Goal: Task Accomplishment & Management: Complete application form

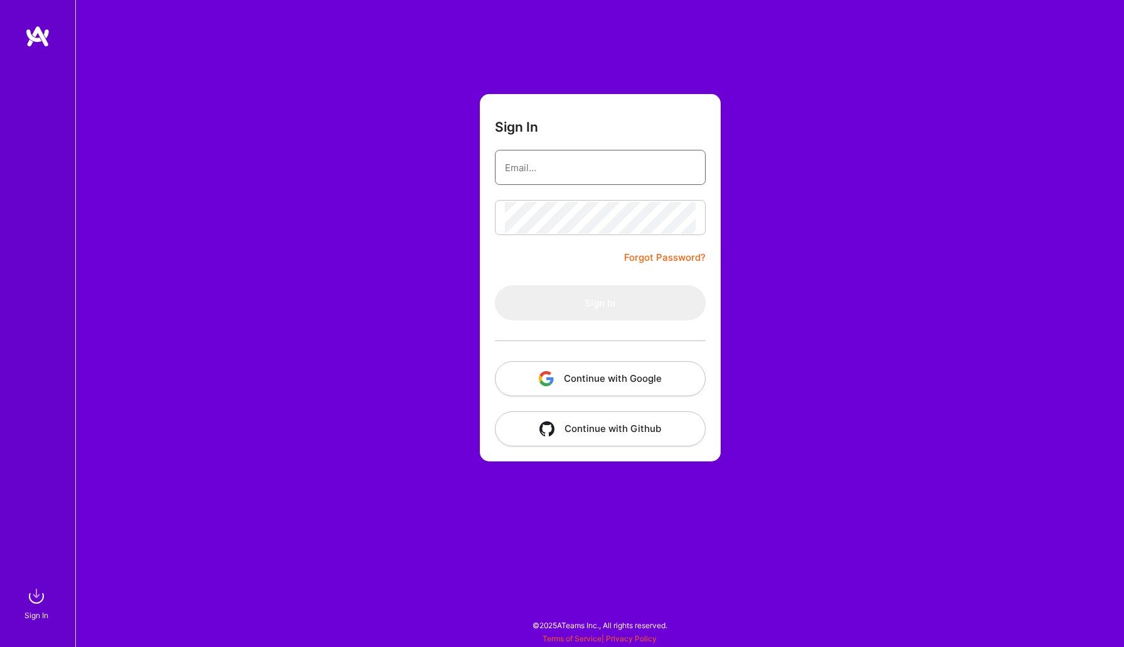
click at [549, 179] on input "email" at bounding box center [600, 168] width 191 height 32
type input "[EMAIL_ADDRESS][DOMAIN_NAME]"
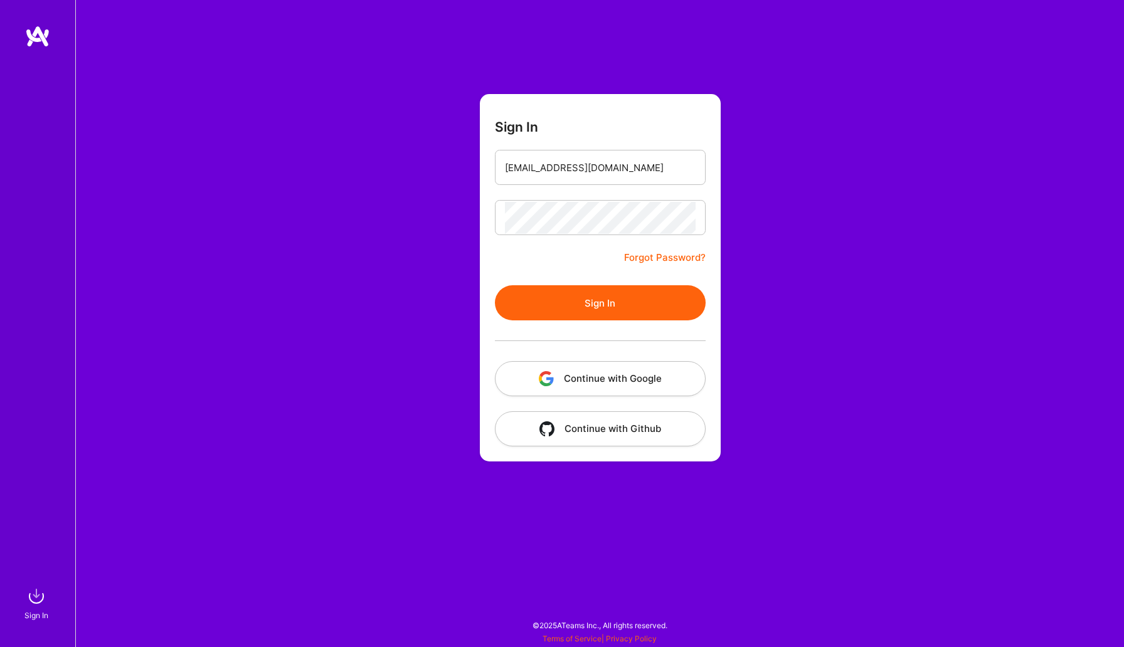
click at [541, 295] on button "Sign In" at bounding box center [600, 302] width 211 height 35
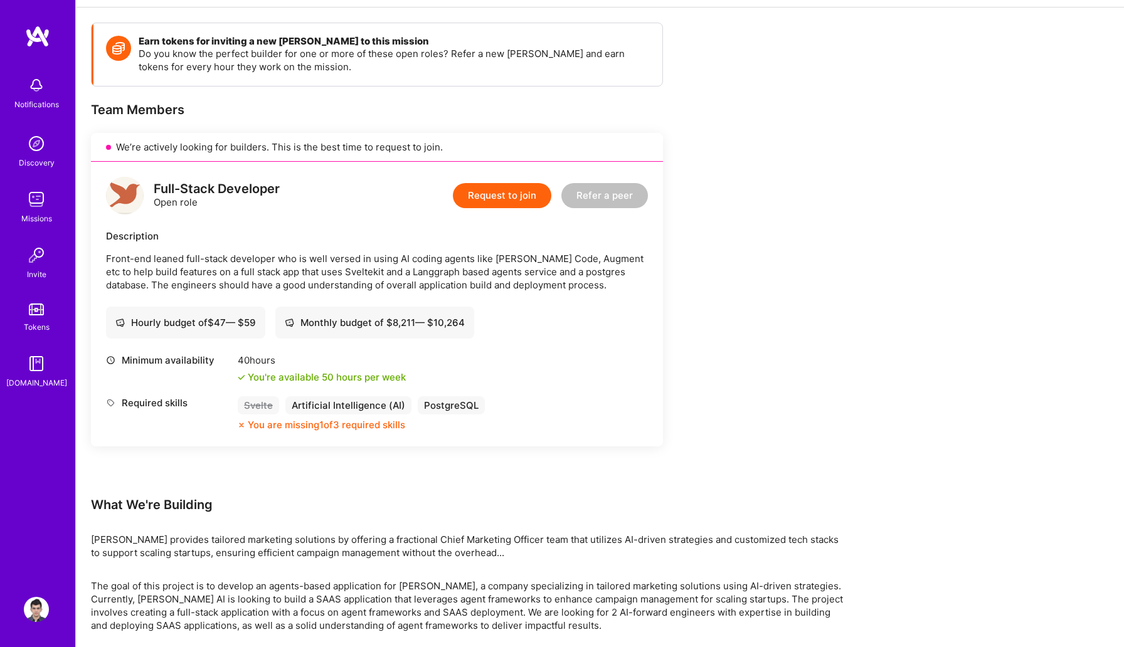
scroll to position [185, 0]
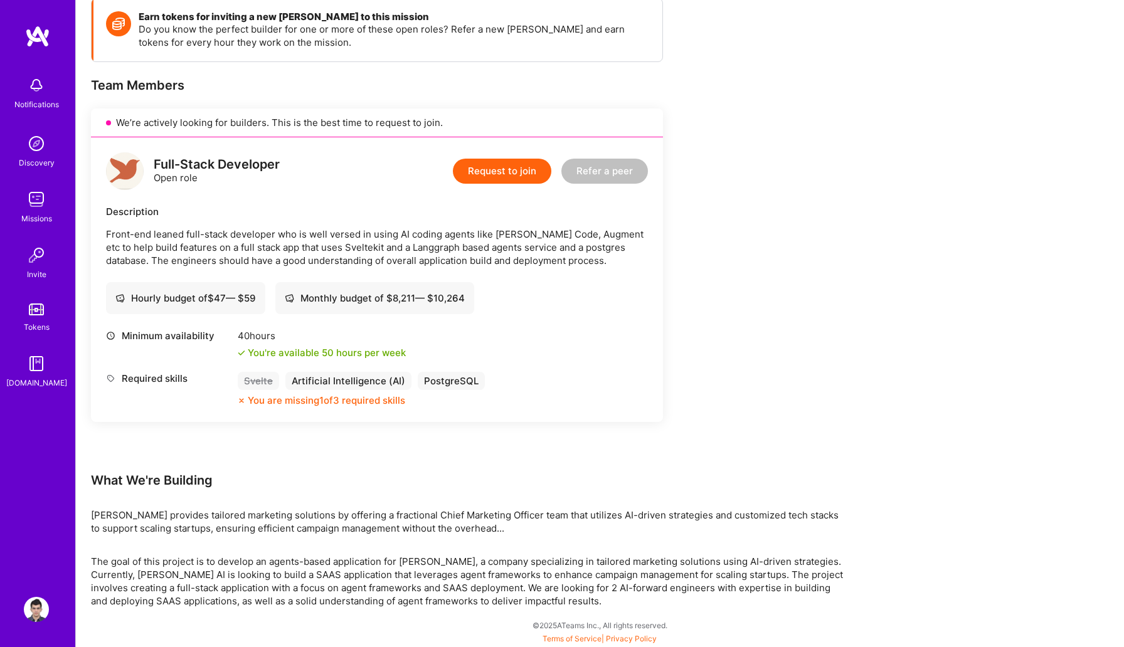
click at [250, 298] on div "Hourly budget of $ 47 — $ 59" at bounding box center [185, 298] width 141 height 13
copy div "59"
click at [321, 287] on div "Monthly budget of $ 8,211 — $ 10,264" at bounding box center [374, 298] width 199 height 32
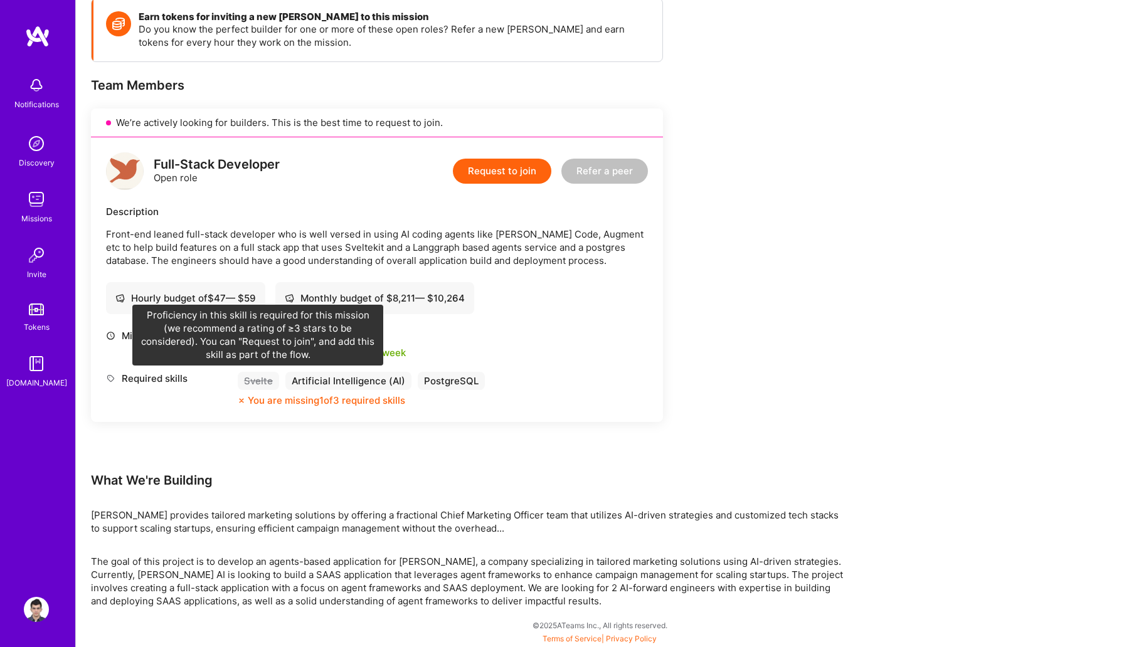
click at [260, 381] on div "Svelte" at bounding box center [258, 381] width 41 height 18
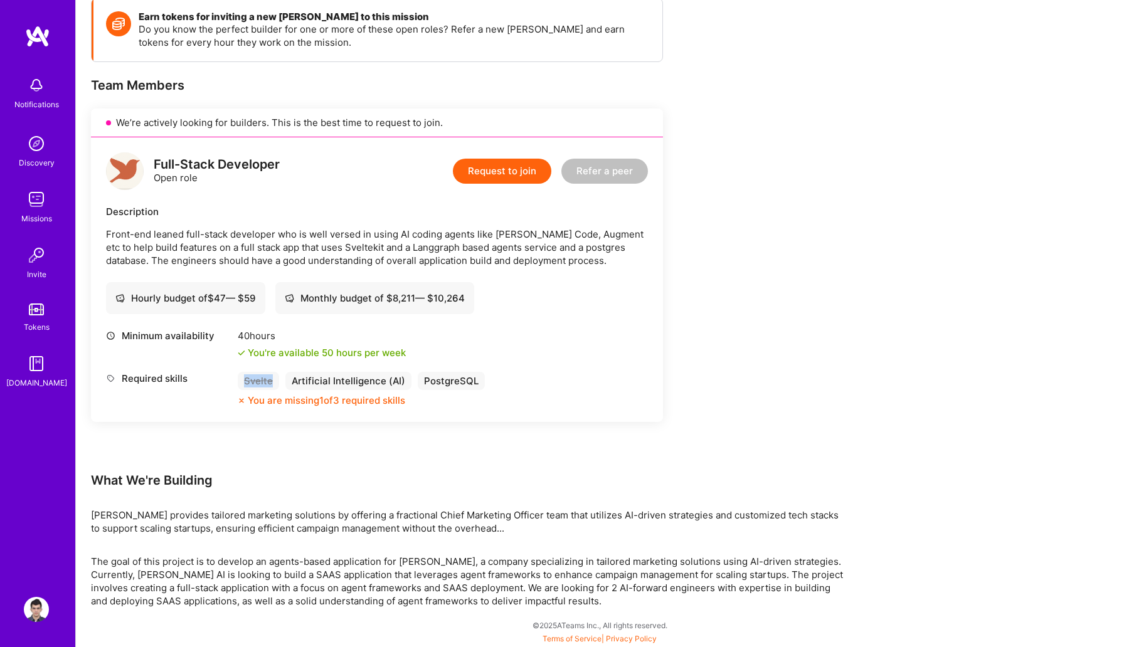
copy div "Svelte"
click at [534, 163] on button "Request to join" at bounding box center [502, 171] width 98 height 25
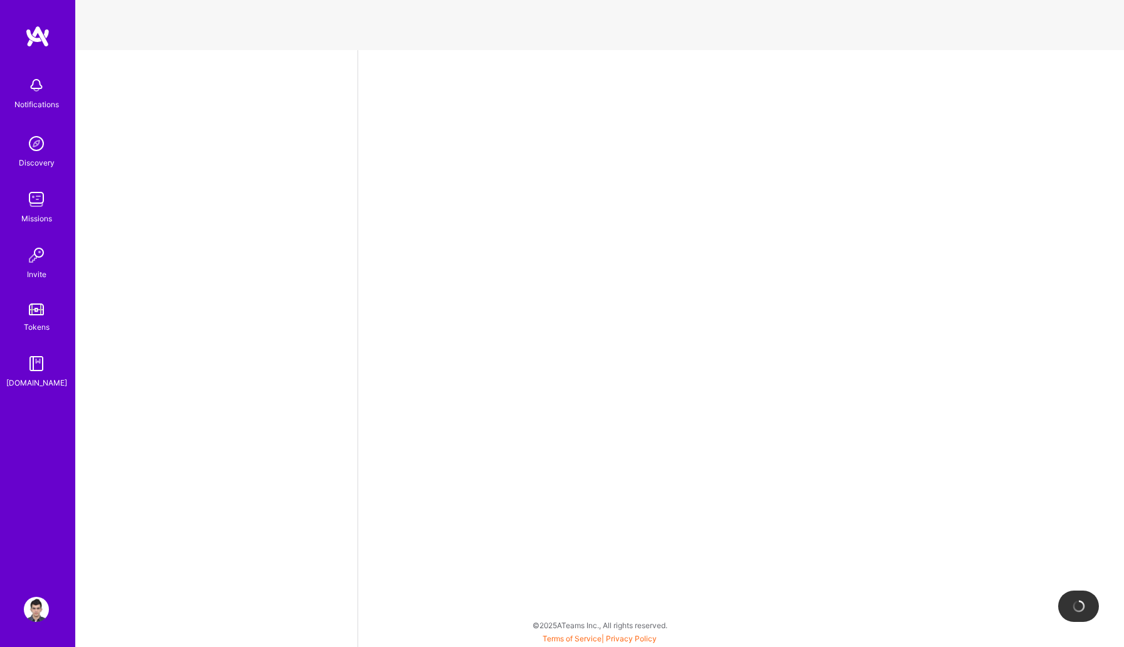
select select "AE"
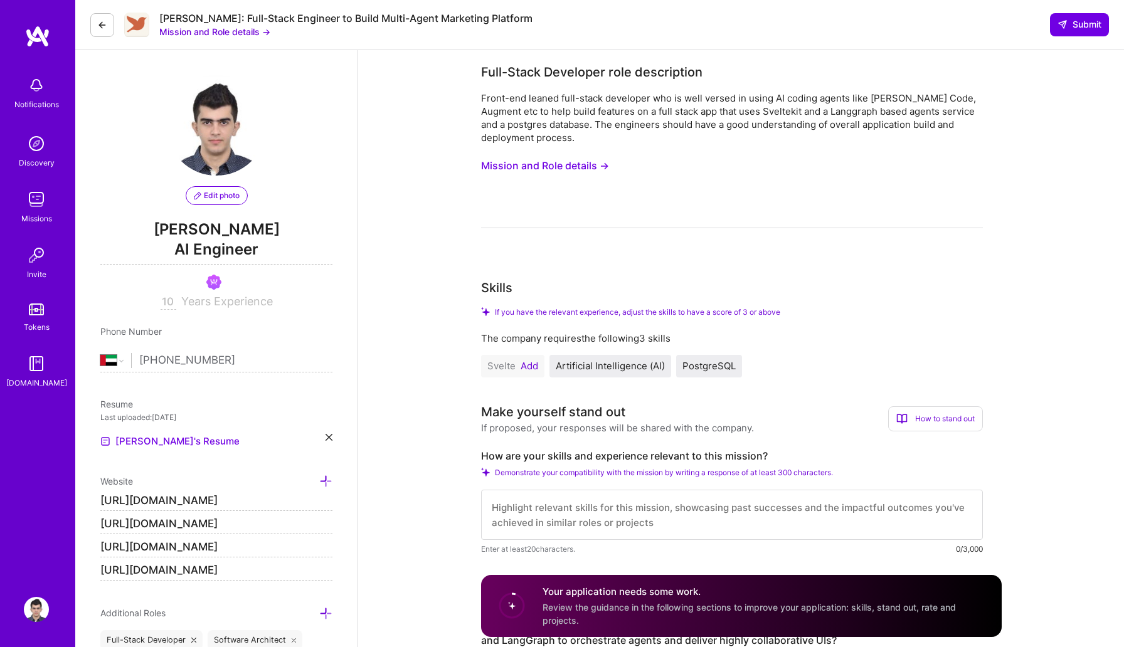
click at [509, 98] on div "Front-end leaned full-stack developer who is well versed in using AI coding age…" at bounding box center [732, 118] width 502 height 53
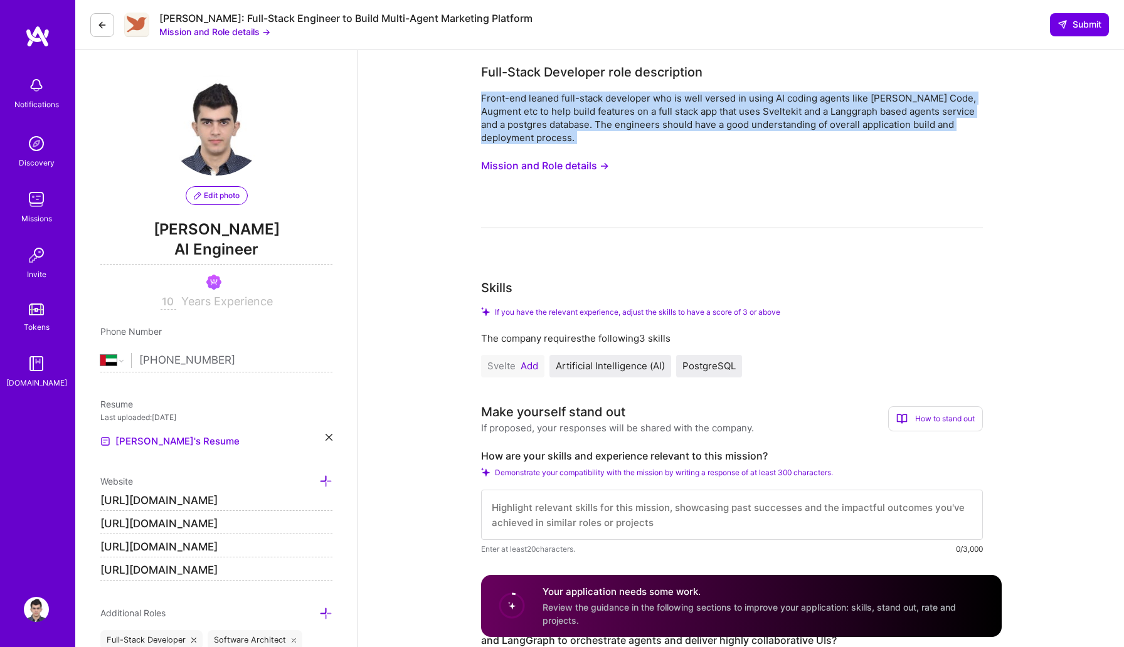
click at [509, 98] on div "Front-end leaned full-stack developer who is well versed in using AI coding age…" at bounding box center [732, 118] width 502 height 53
copy div "Front-end leaned full-stack developer who is well versed in using AI coding age…"
click at [530, 167] on button "Mission and Role details →" at bounding box center [545, 165] width 128 height 23
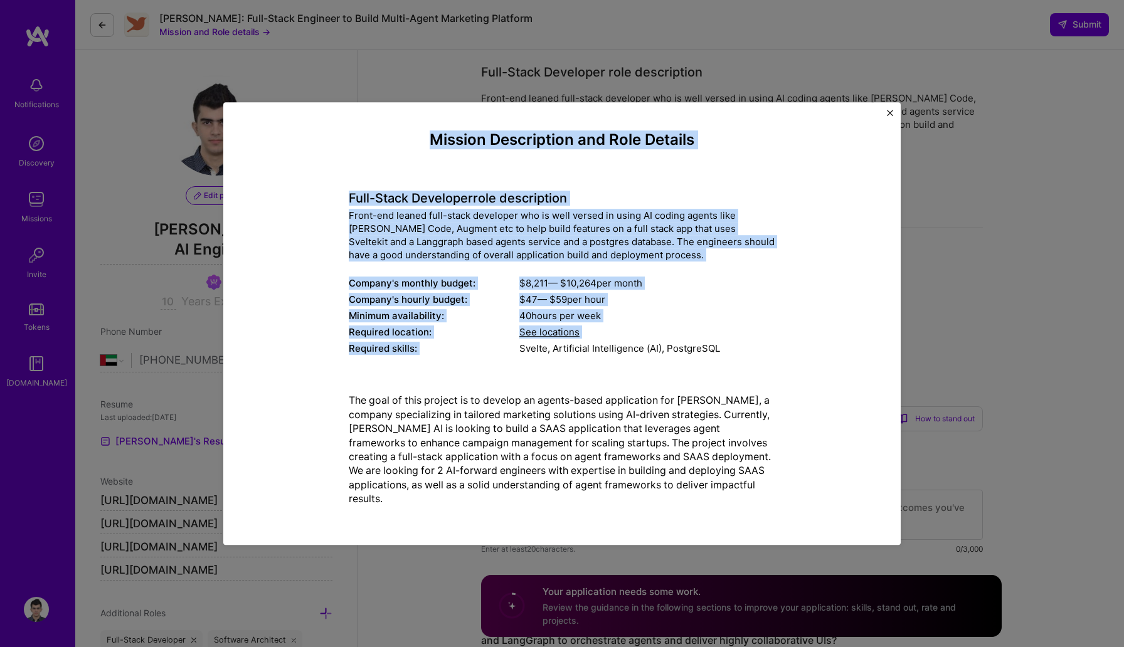
drag, startPoint x: 398, startPoint y: 133, endPoint x: 712, endPoint y: 400, distance: 412.0
click at [704, 376] on div "Mission Description and Role Details Full-Stack Developer role description Fron…" at bounding box center [562, 323] width 427 height 385
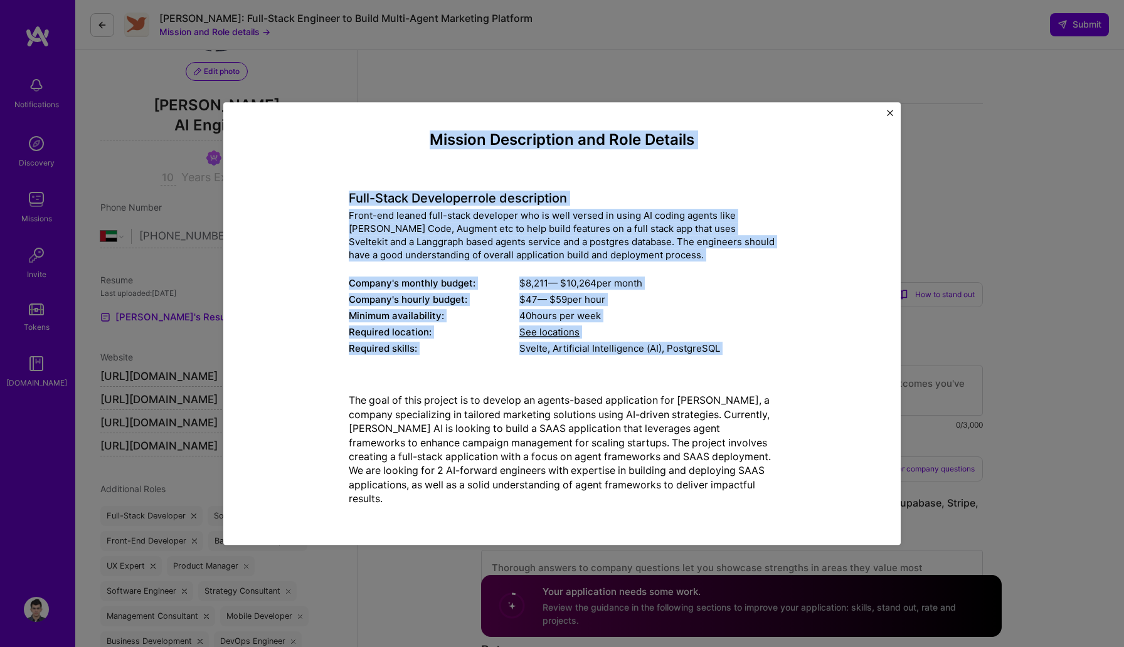
scroll to position [252, 0]
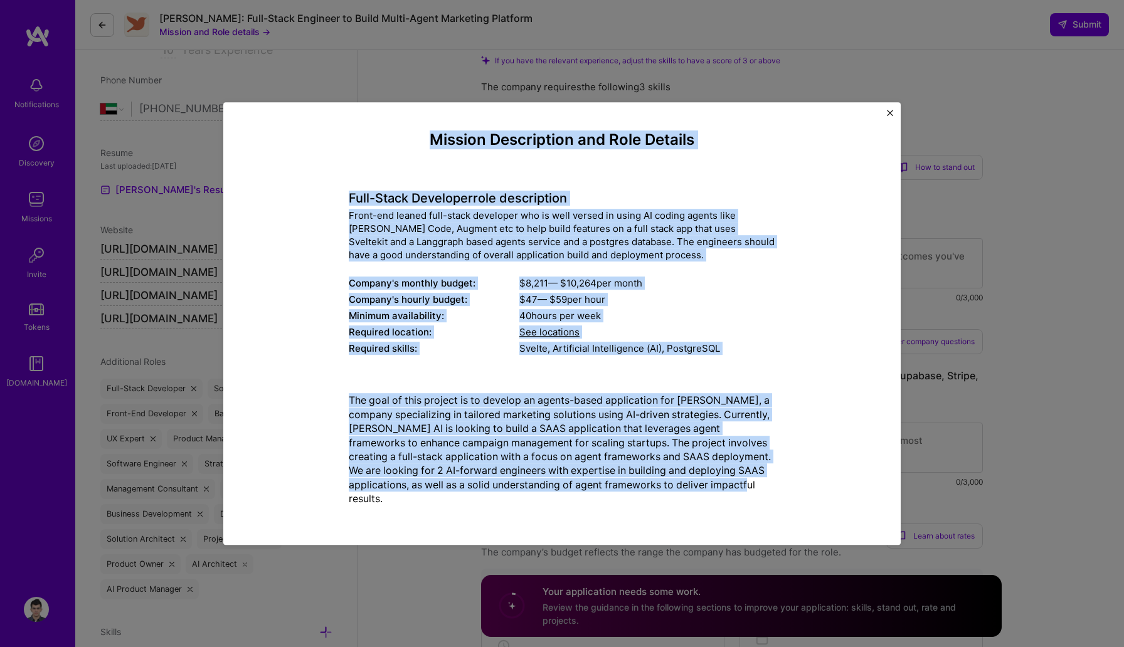
click at [501, 508] on div "The goal of this project is to develop an agents-based application for [PERSON_…" at bounding box center [562, 450] width 427 height 132
copy div "Loremip Dolorsitame con Adip Elitsed Doei-Tempo Incididun utla etdoloremag Aliq…"
click at [541, 381] on div "Mission Description and Role Details Full-Stack Developer role description Fron…" at bounding box center [562, 323] width 427 height 385
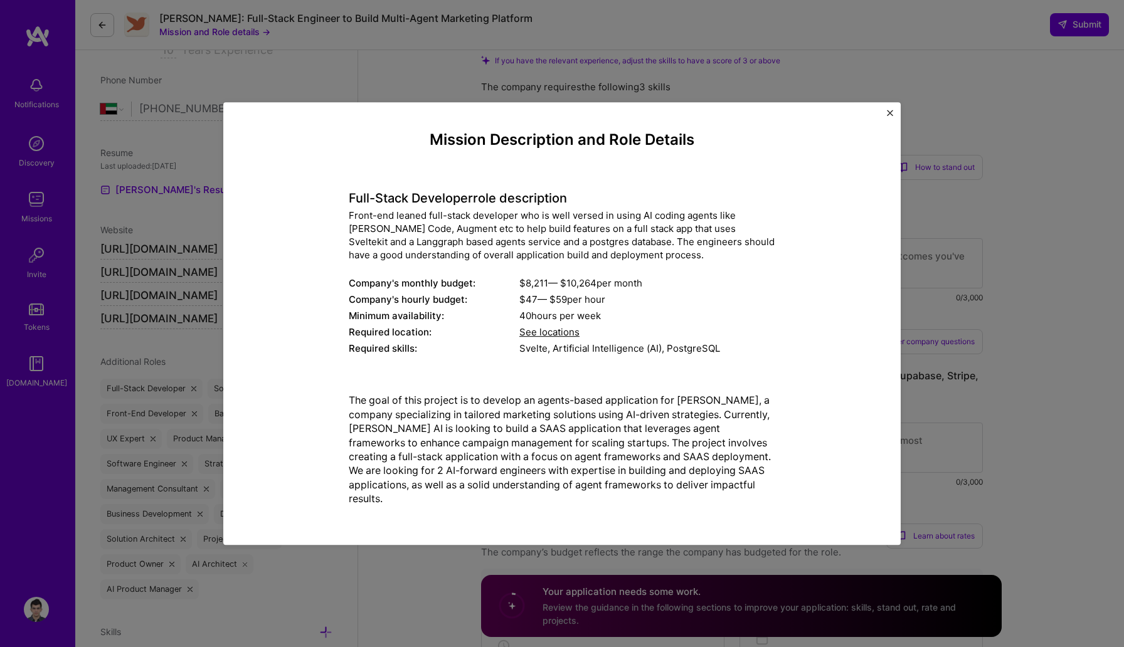
click at [821, 64] on div "Mission Description and Role Details Full-Stack Developer role description Fron…" at bounding box center [562, 323] width 1124 height 647
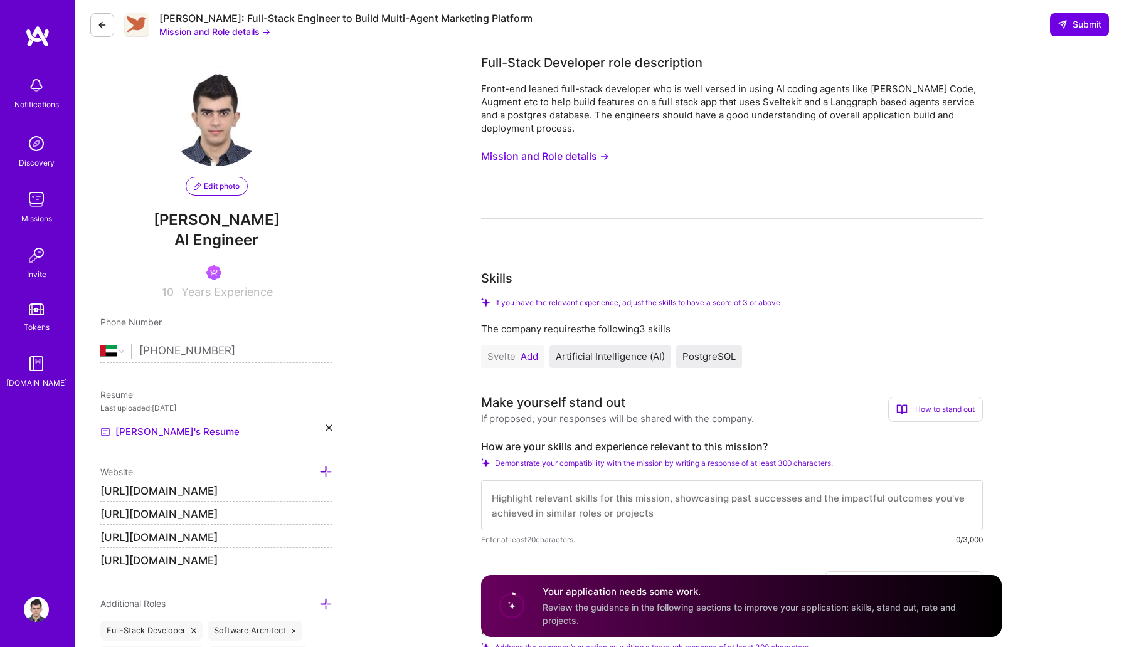
scroll to position [21, 0]
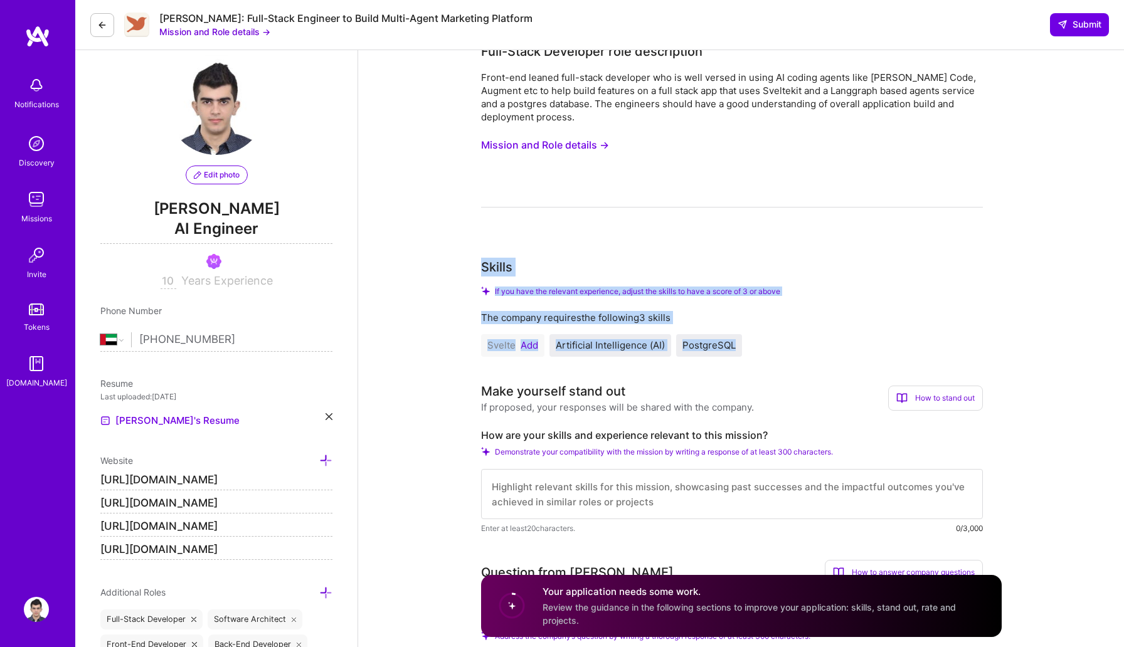
drag, startPoint x: 475, startPoint y: 263, endPoint x: 755, endPoint y: 342, distance: 290.5
copy div "Skills If you have the relevant experience, adjust the skills to have a score o…"
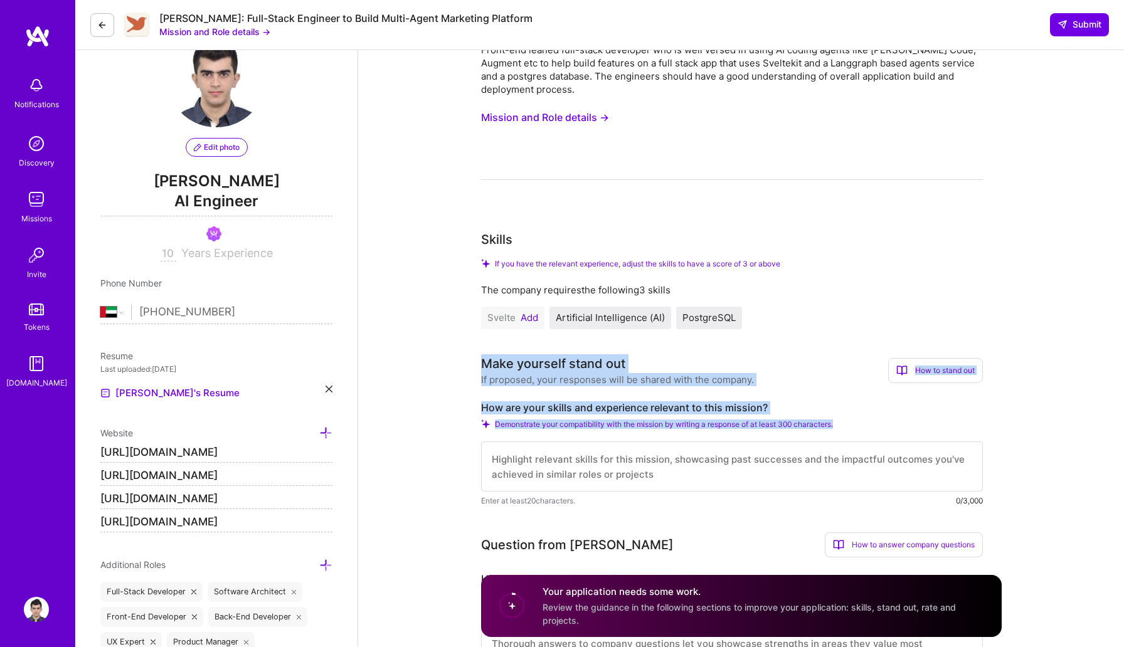
drag, startPoint x: 474, startPoint y: 361, endPoint x: 878, endPoint y: 424, distance: 409.5
copy div "Make yourself stand out If proposed, your responses will be shared with the com…"
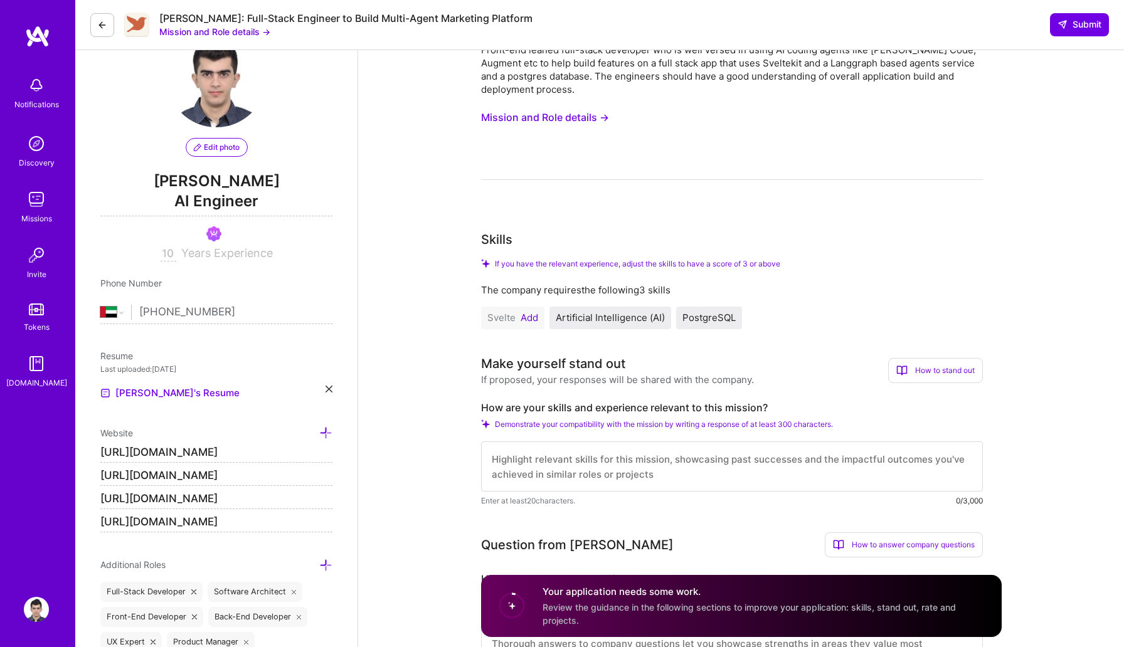
click at [597, 480] on textarea at bounding box center [732, 467] width 502 height 50
paste textarea "I'm a senior AI & software engineer who ships [PERSON_NAME]. 10+ years across f…"
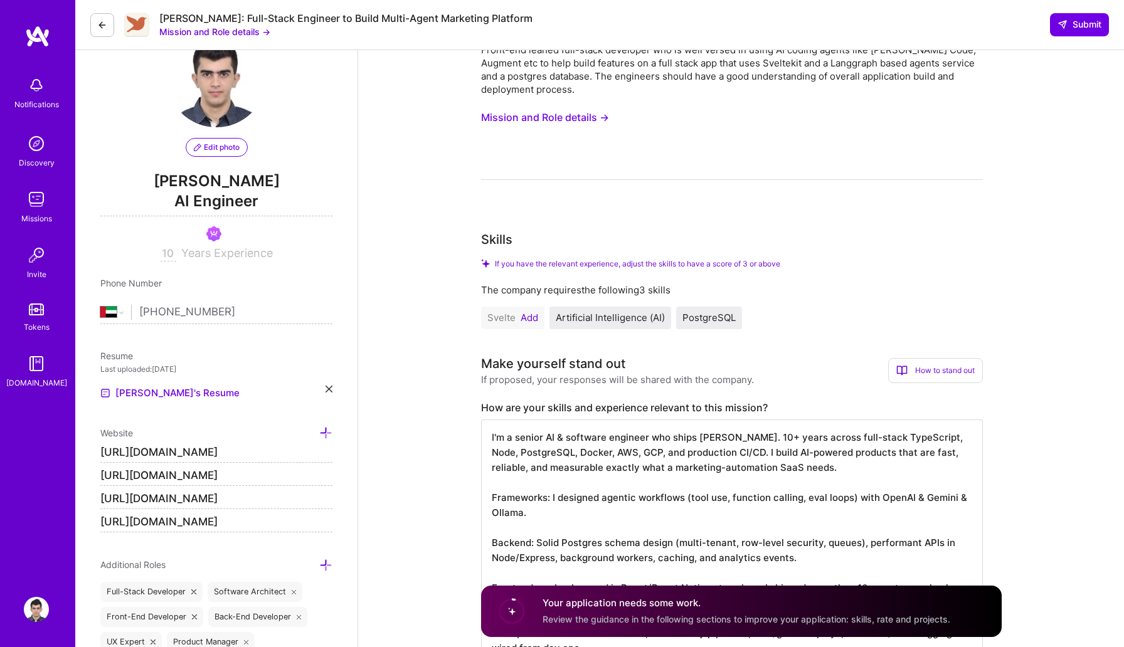
scroll to position [55, 0]
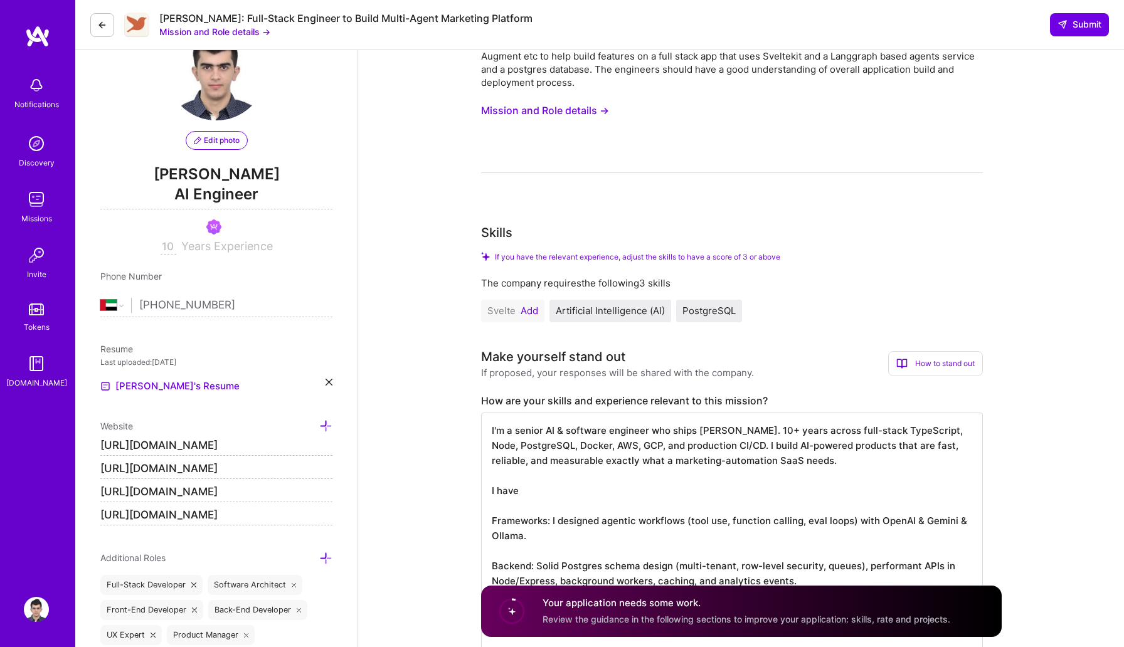
drag, startPoint x: 562, startPoint y: 489, endPoint x: 452, endPoint y: 488, distance: 109.8
paste textarea "At EnvoyThere, I re-architected their system and they got acquired for $34 mill…"
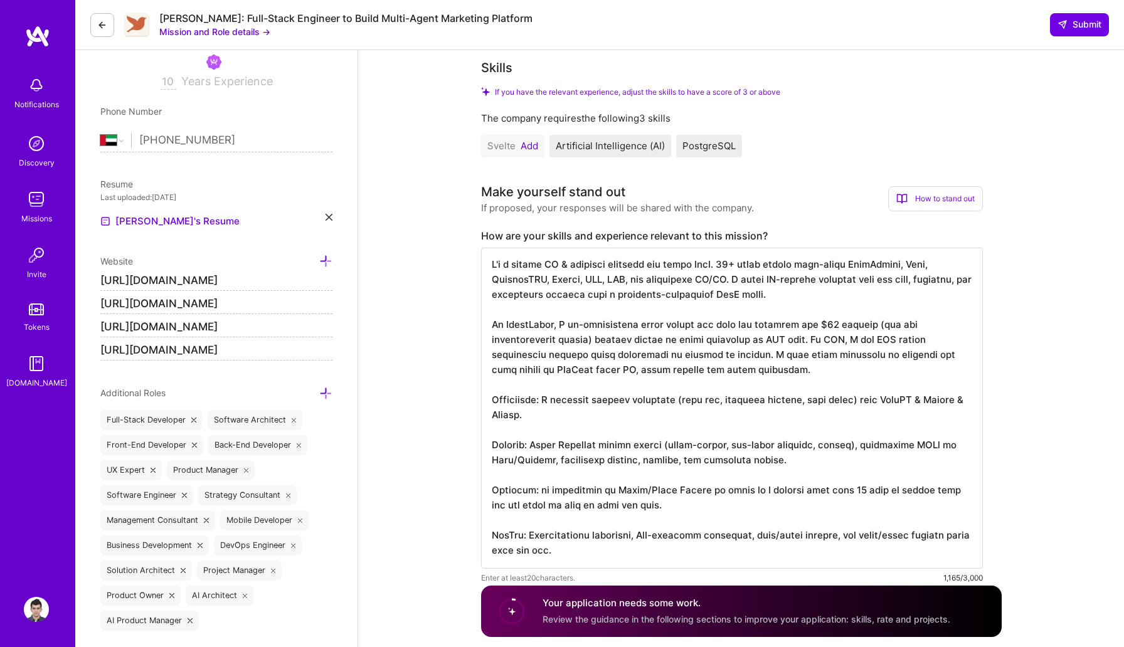
scroll to position [274, 0]
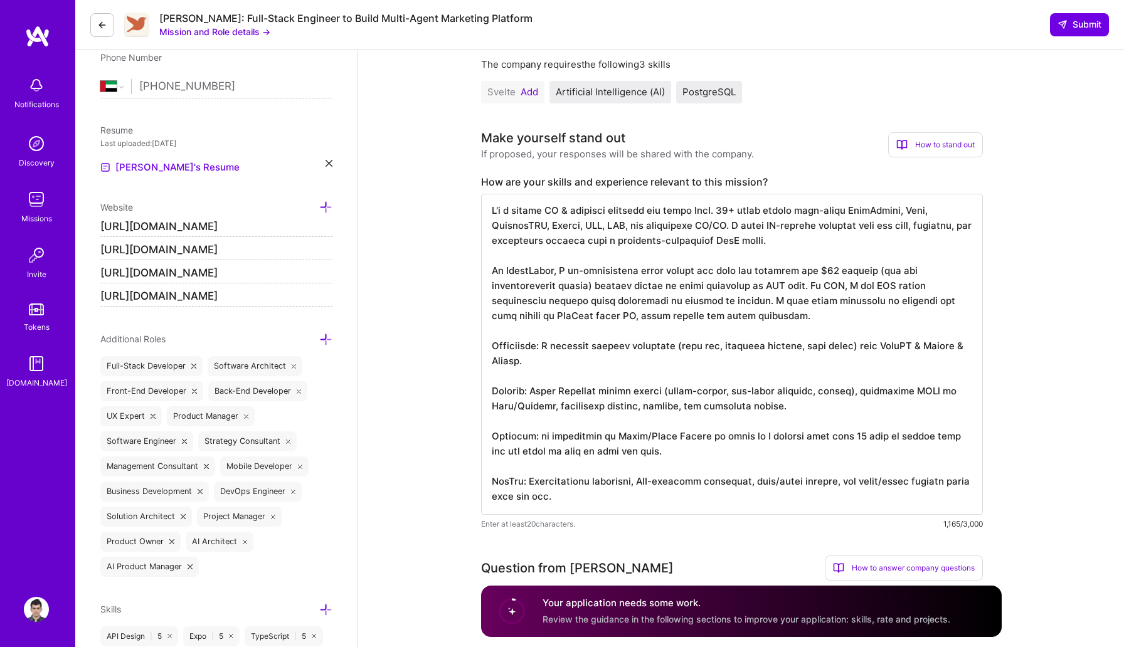
click at [554, 374] on textarea at bounding box center [732, 354] width 502 height 321
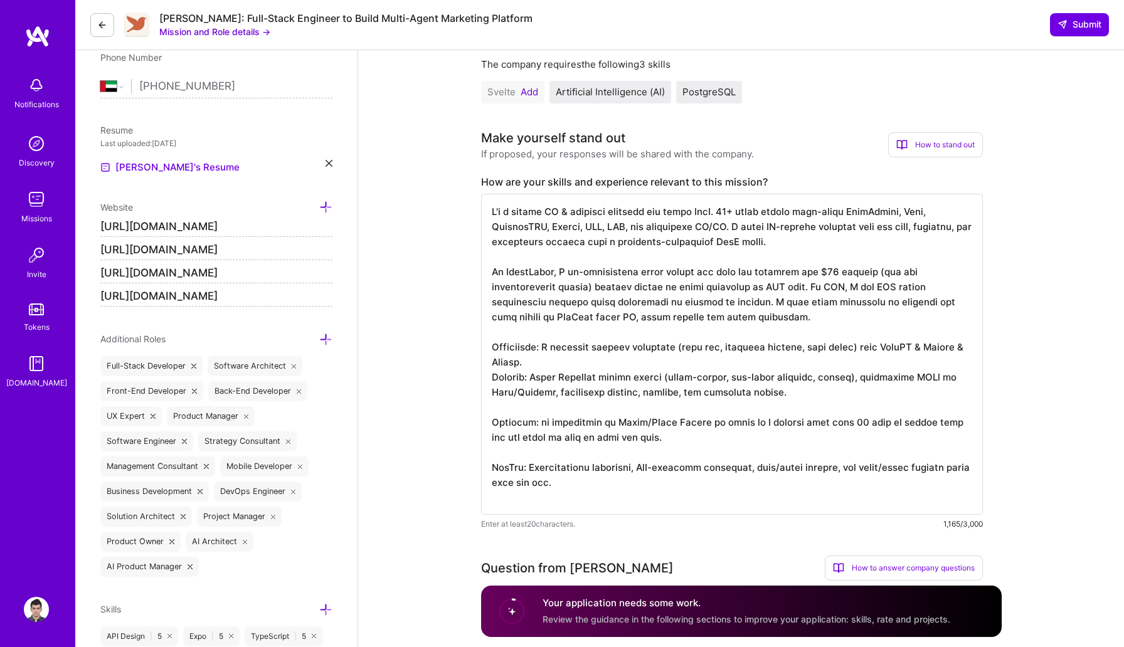
scroll to position [0, 0]
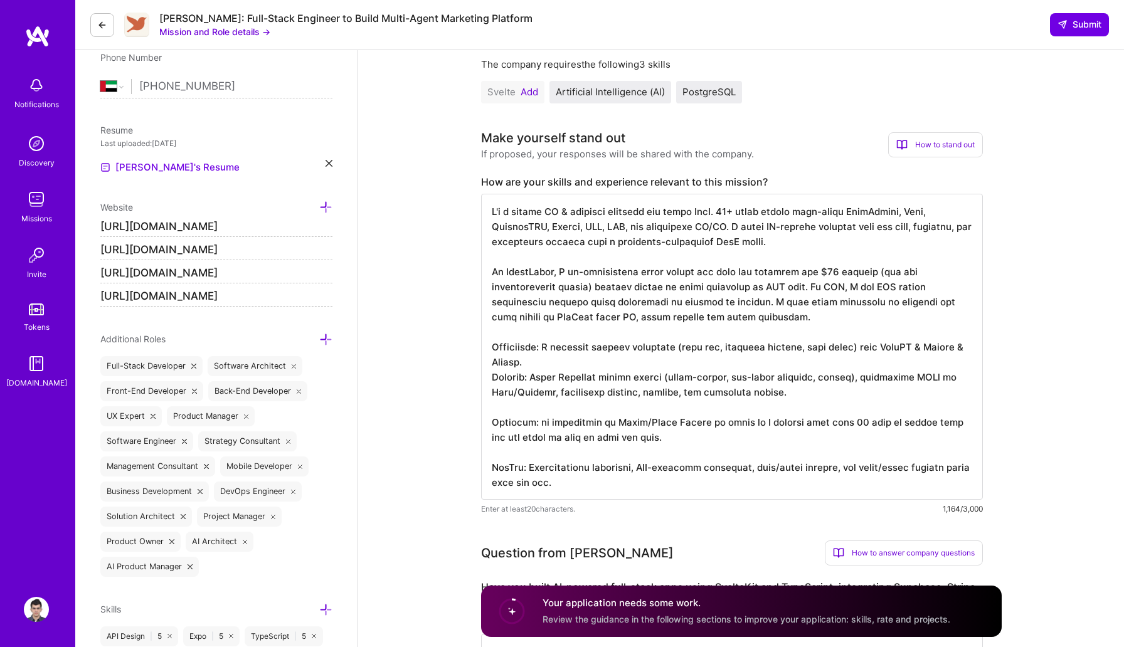
click at [543, 408] on textarea at bounding box center [732, 347] width 502 height 306
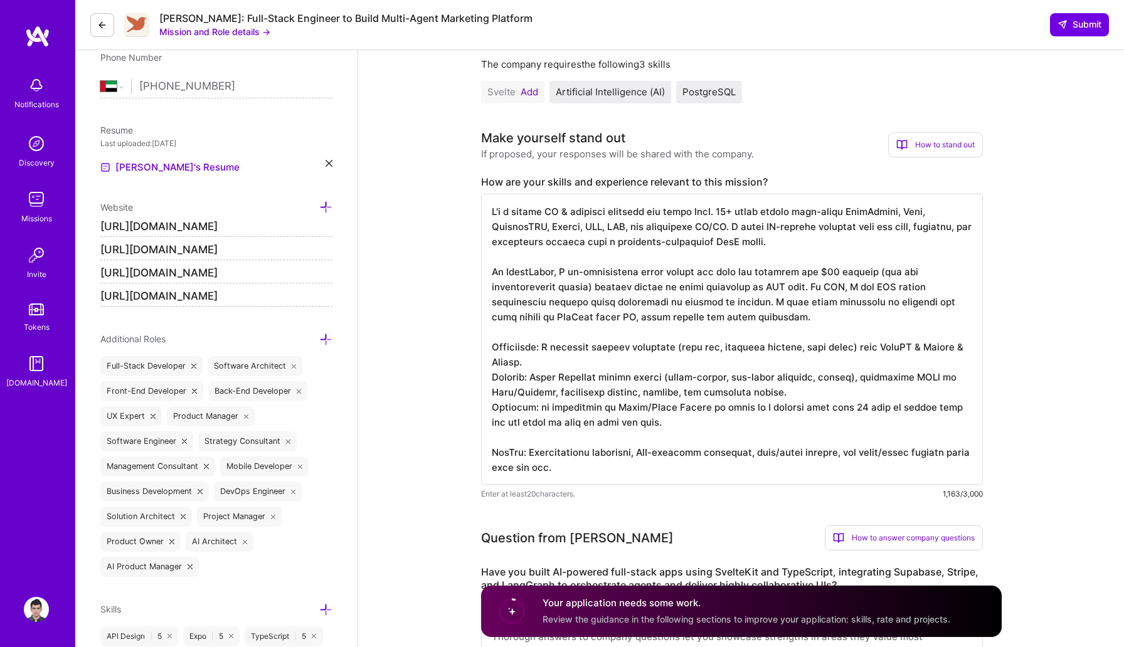
click at [549, 440] on textarea at bounding box center [732, 339] width 502 height 291
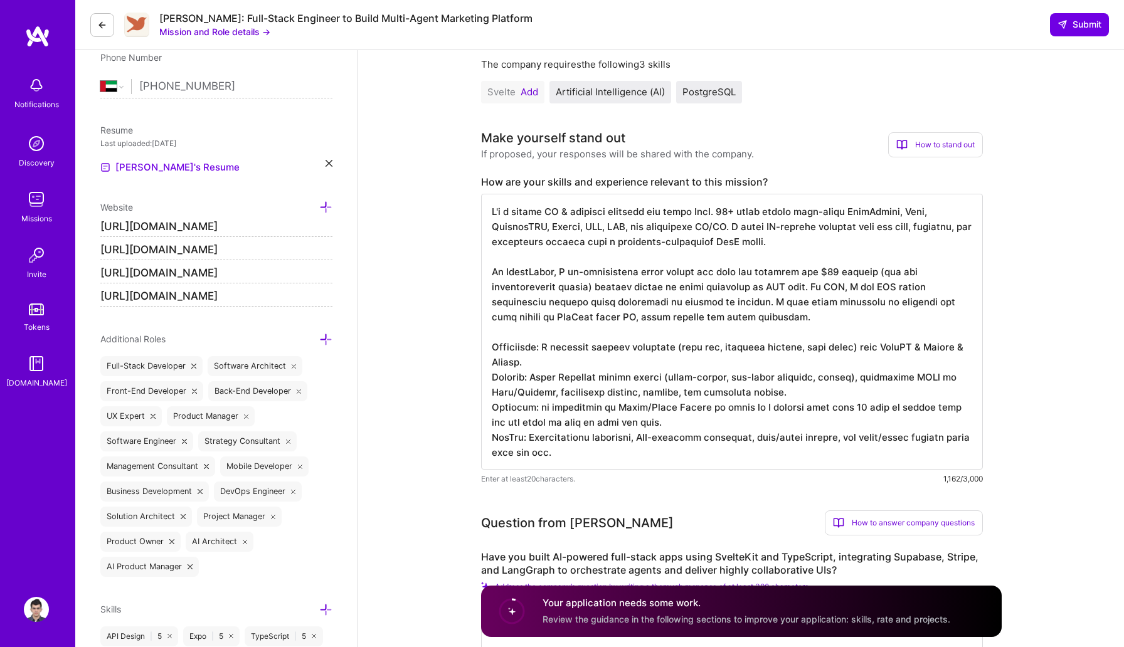
click at [635, 228] on textarea at bounding box center [732, 332] width 502 height 276
paste textarea "Senior Software Engineer with 10 years of experience scaling complex systems in…"
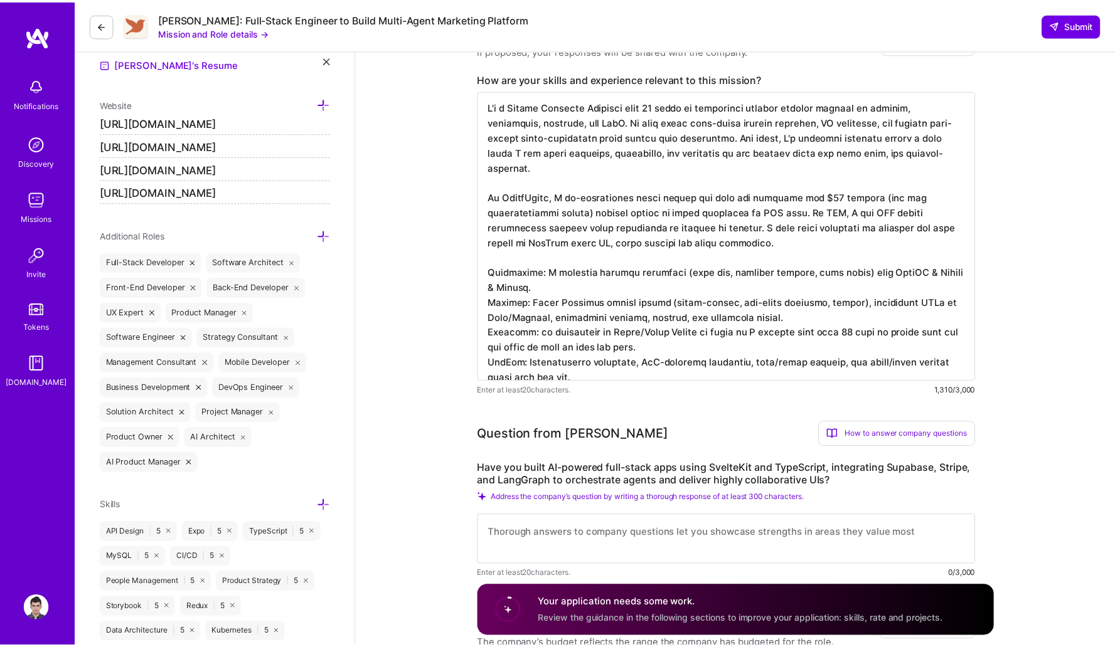
scroll to position [627, 0]
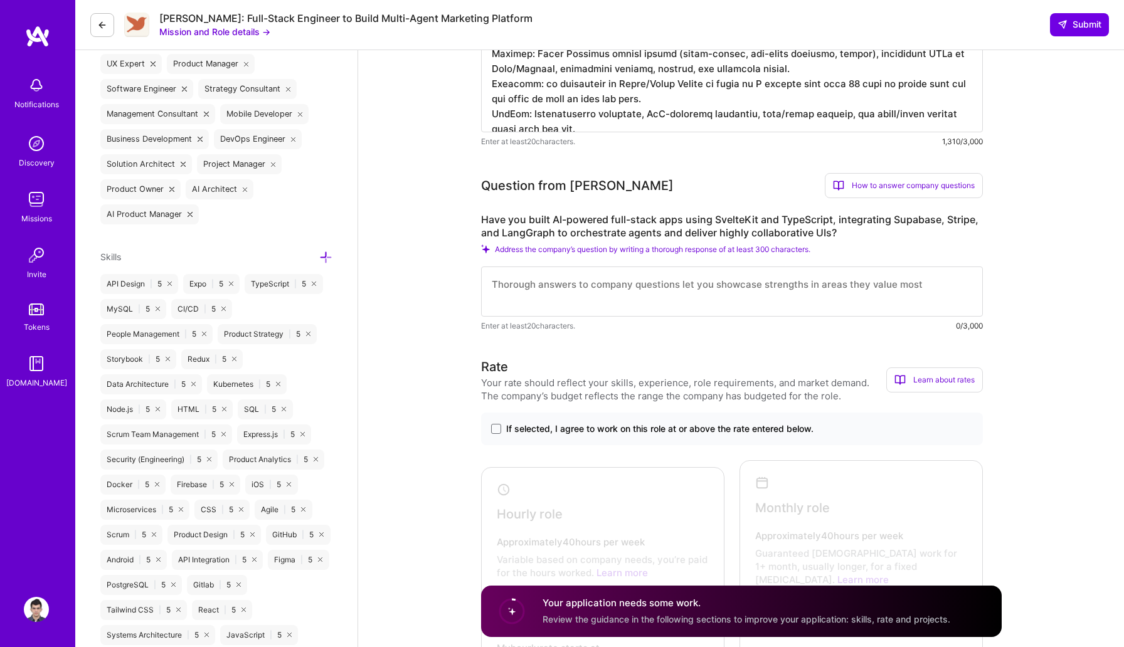
type textarea "I'm a Senior Software Engineer with 10 years of experience scaling complex syst…"
click at [580, 287] on textarea at bounding box center [732, 292] width 502 height 50
paste textarea "Availability: 40 hrs/week. I’m direct, pragmatic, and I use AI assistants (e.g.…"
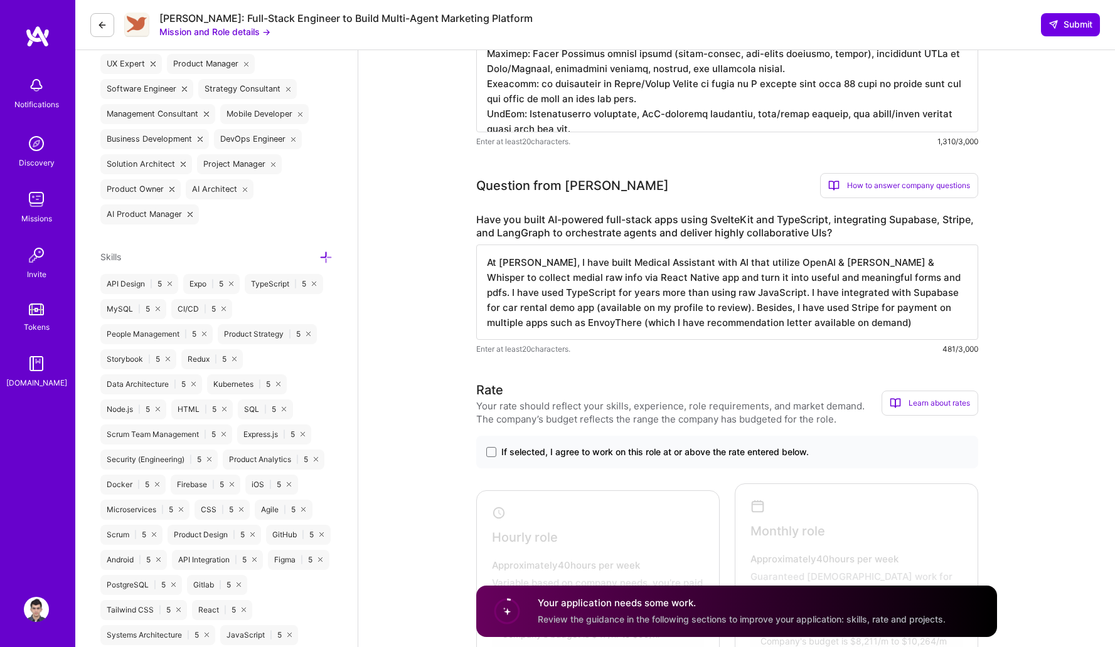
click at [875, 325] on textarea "At [PERSON_NAME], I have built Medical Assistant with AI that utilize OpenAI & …" at bounding box center [727, 292] width 502 height 95
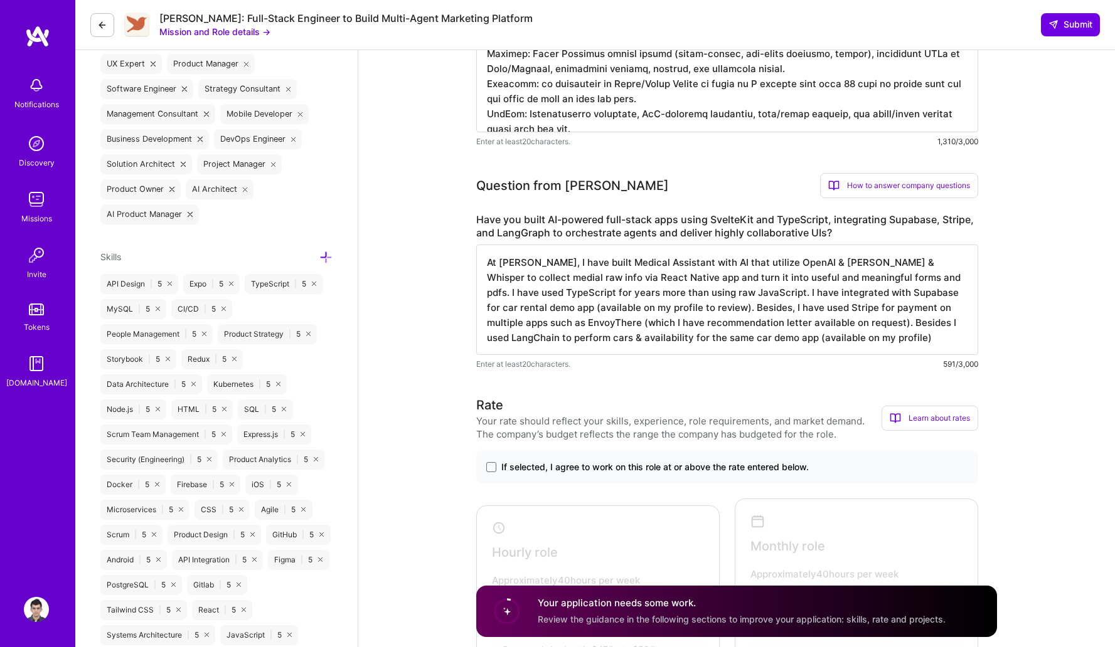
click at [671, 336] on textarea "At [PERSON_NAME], I have built Medical Assistant with AI that utilize OpenAI & …" at bounding box center [727, 300] width 502 height 110
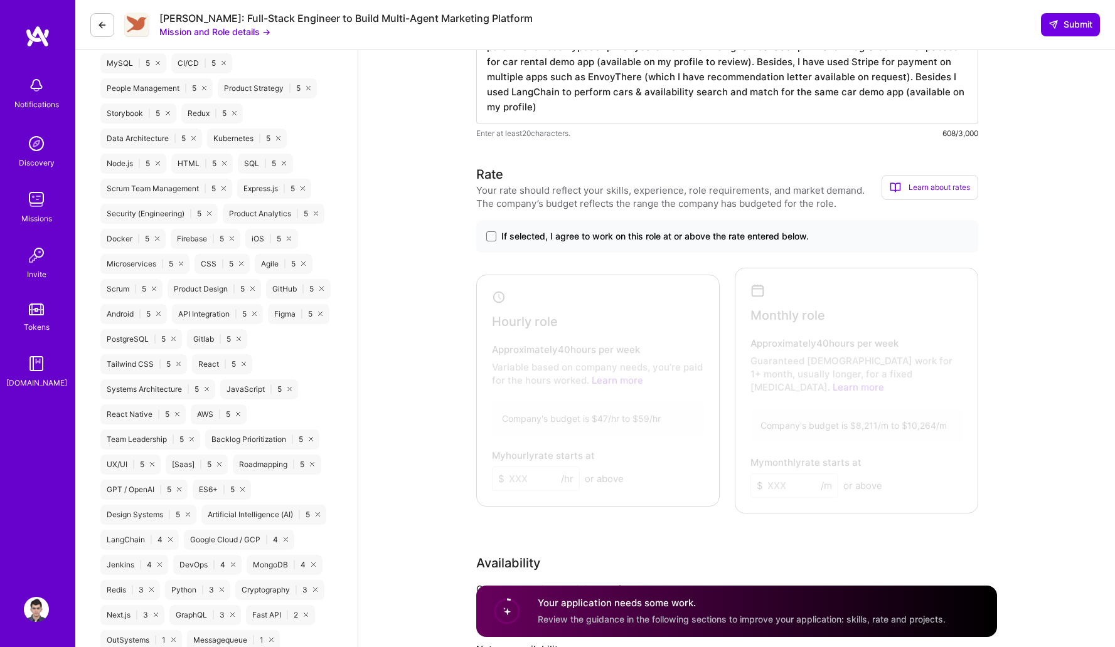
scroll to position [889, 0]
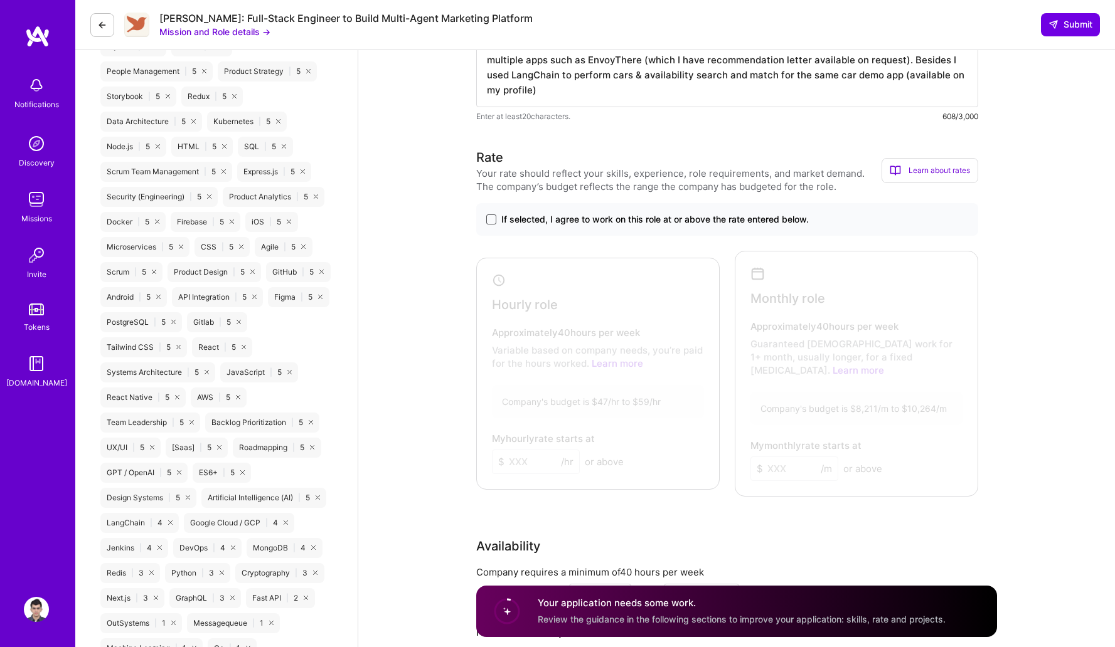
type textarea "At [PERSON_NAME], I have built Medical Assistant with AI that utilize OpenAI & …"
click at [495, 223] on span at bounding box center [491, 220] width 10 height 10
click at [0, 0] on input "If selected, I agree to work on this role at or above the rate entered below." at bounding box center [0, 0] width 0 height 0
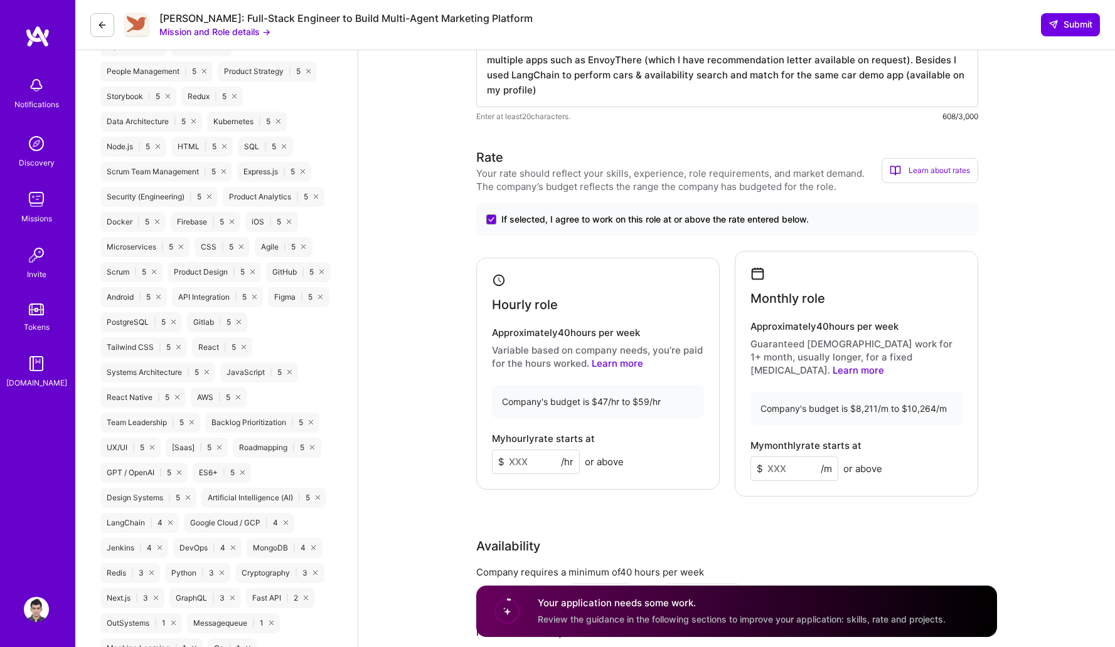
click at [537, 450] on input at bounding box center [536, 462] width 88 height 24
type input "59"
click at [916, 392] on div "Company's budget is $8,211/m to $10,264/m" at bounding box center [856, 408] width 212 height 33
copy div "10,264"
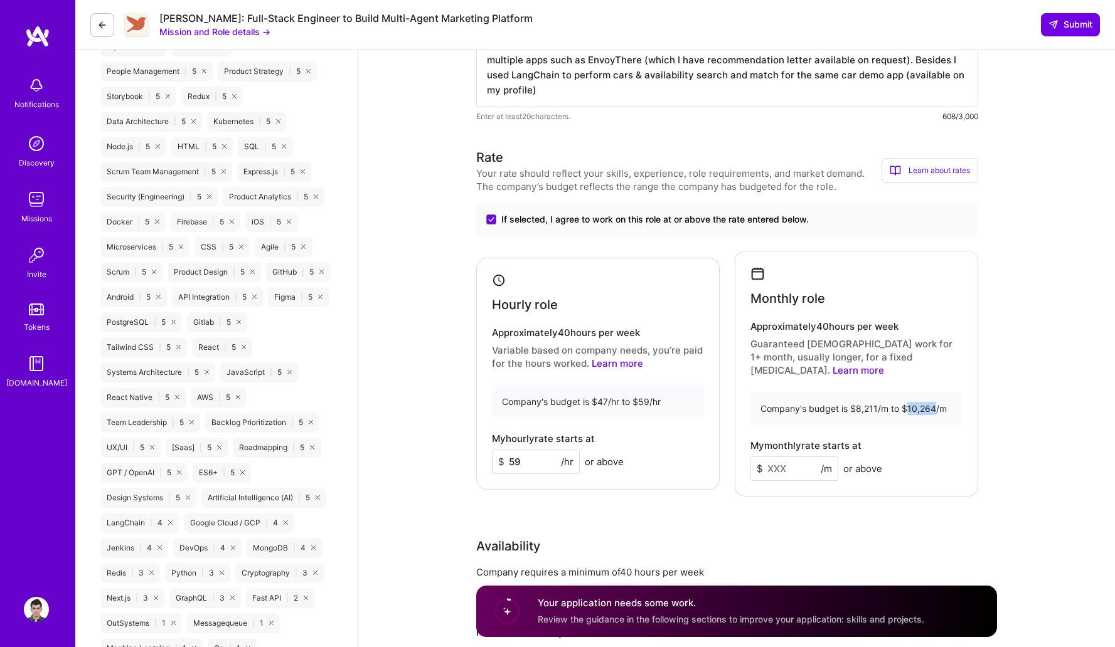
click at [802, 457] on input at bounding box center [794, 469] width 88 height 24
paste input
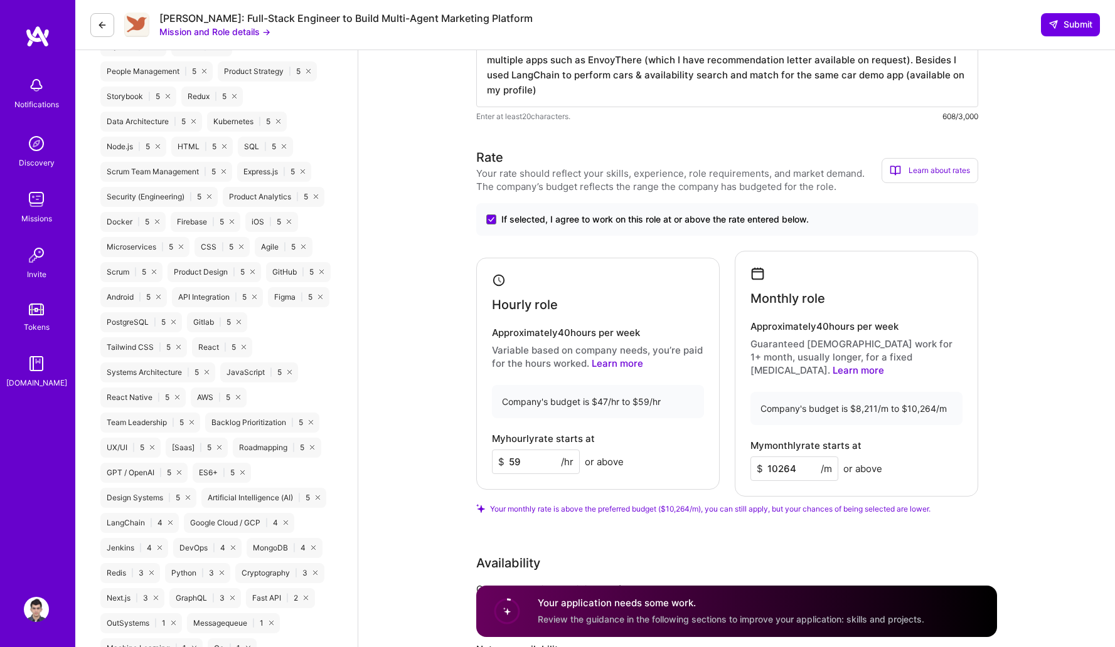
type input "10264"
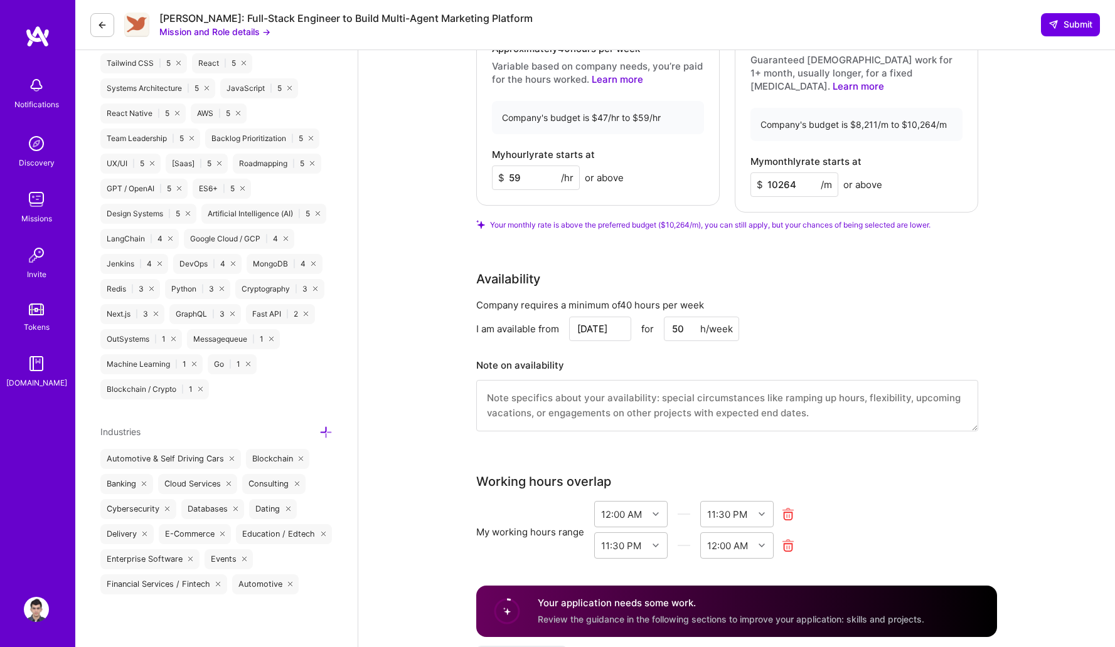
scroll to position [1195, 0]
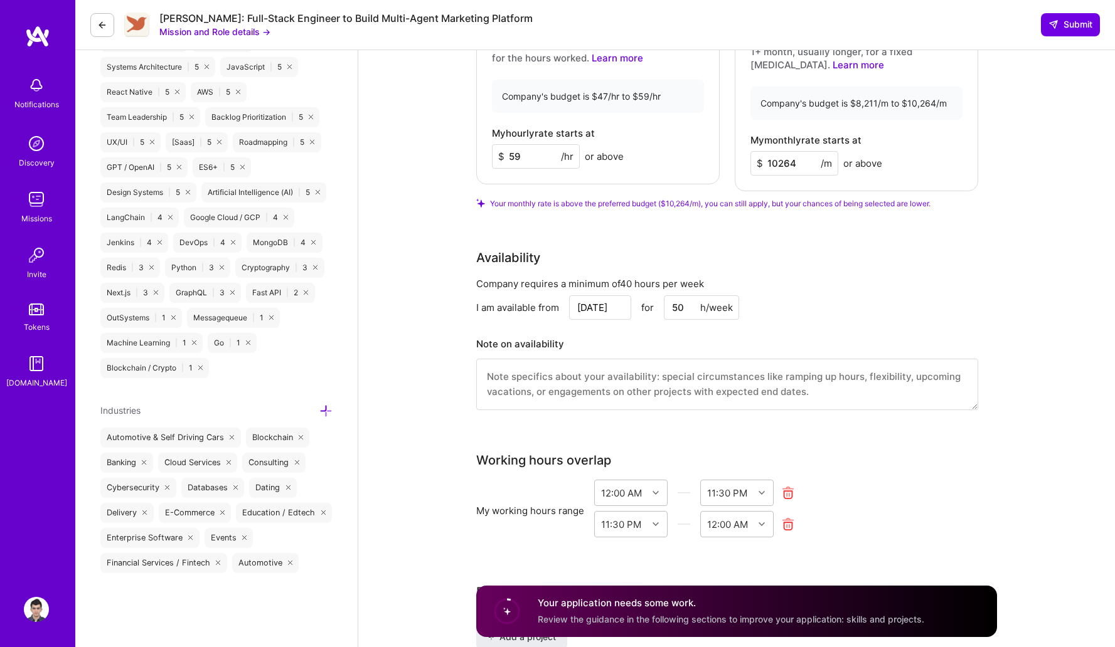
click at [535, 369] on textarea at bounding box center [727, 384] width 502 height 51
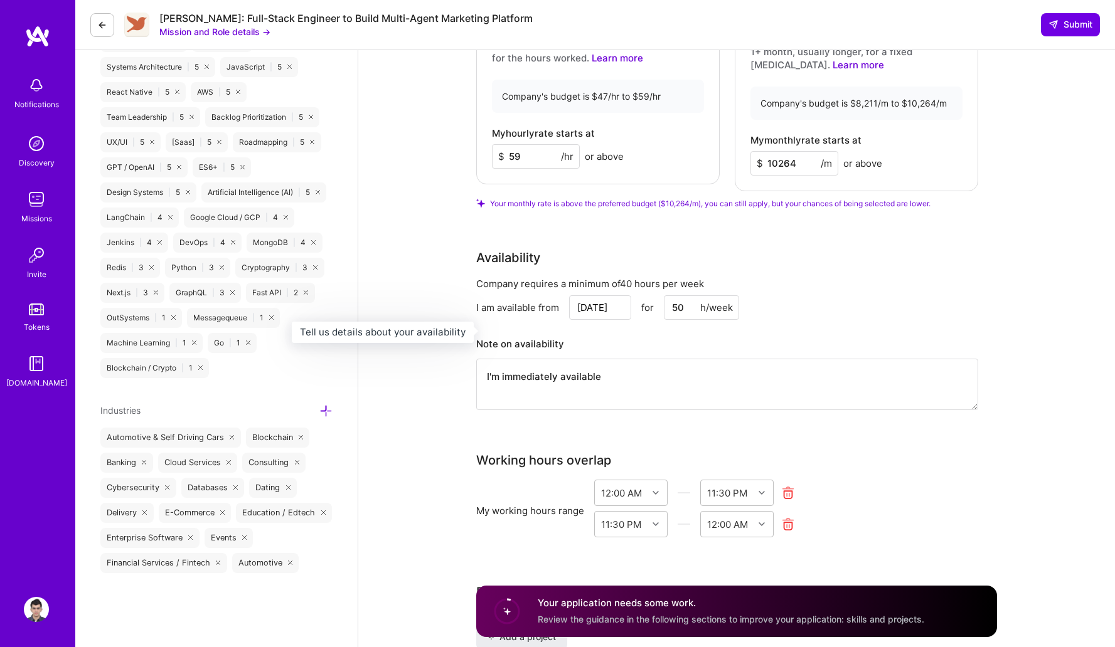
type textarea "I'm immediately available"
click at [881, 335] on h3 "Note on availability" at bounding box center [727, 344] width 502 height 19
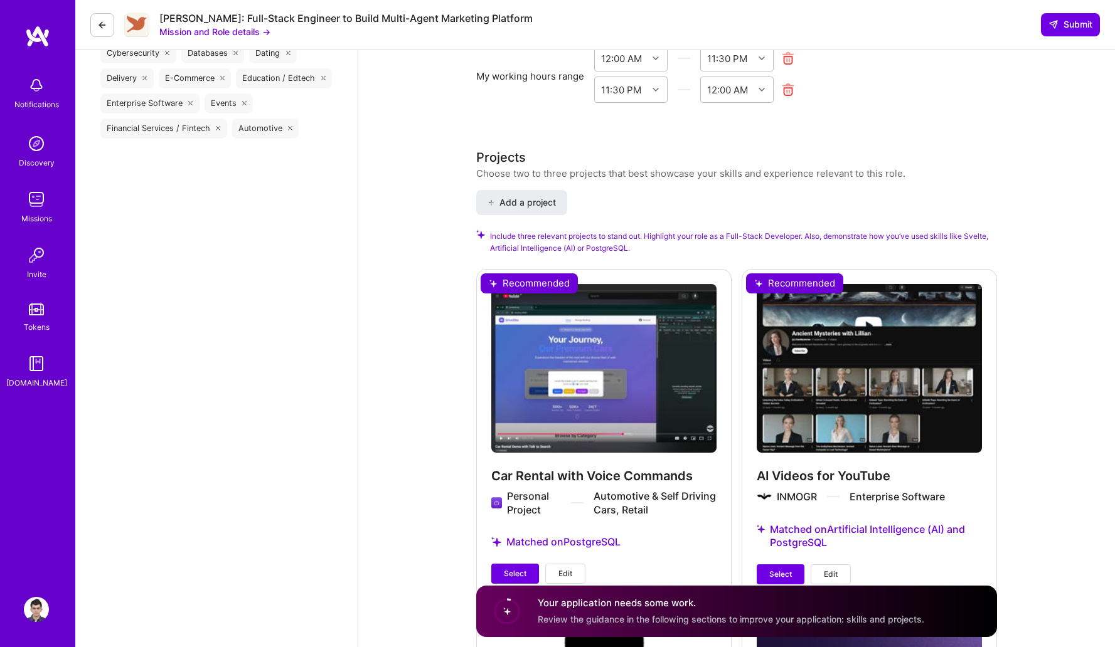
scroll to position [1698, 0]
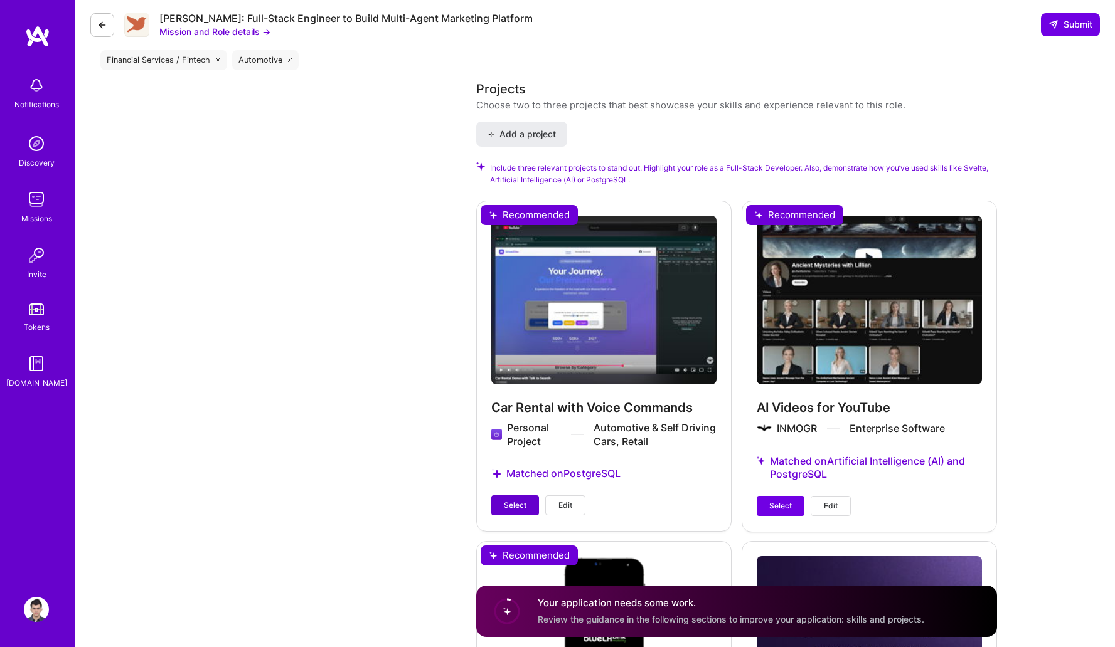
click at [514, 500] on span "Select" at bounding box center [515, 505] width 23 height 11
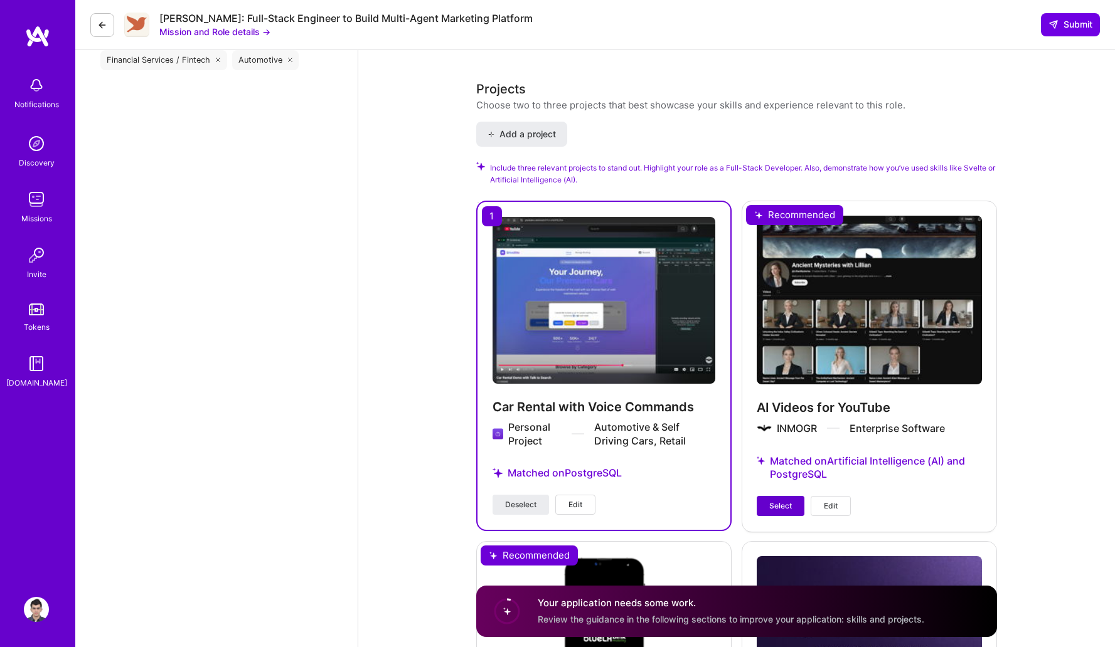
click at [787, 501] on span "Select" at bounding box center [780, 506] width 23 height 11
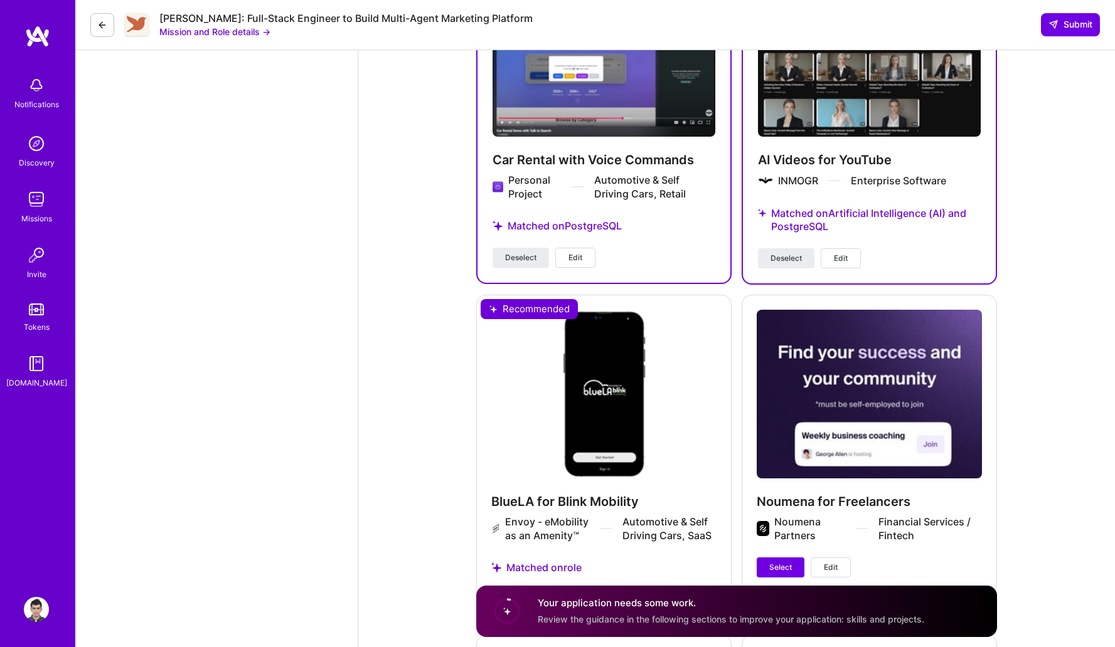
scroll to position [2022, 0]
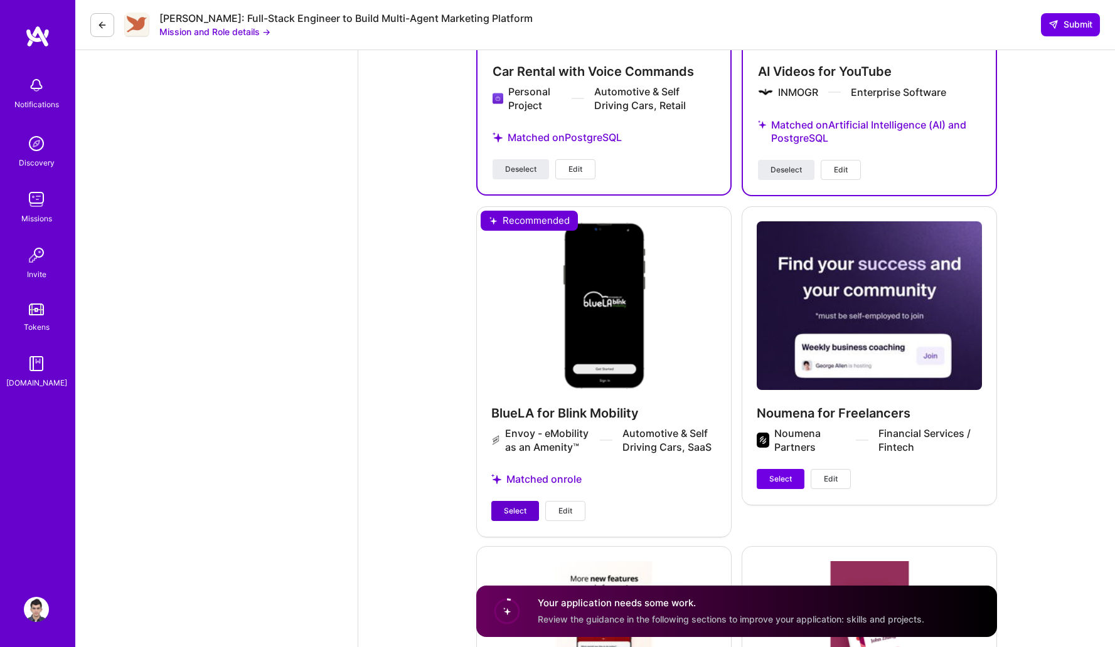
click at [515, 501] on button "Select" at bounding box center [515, 511] width 48 height 20
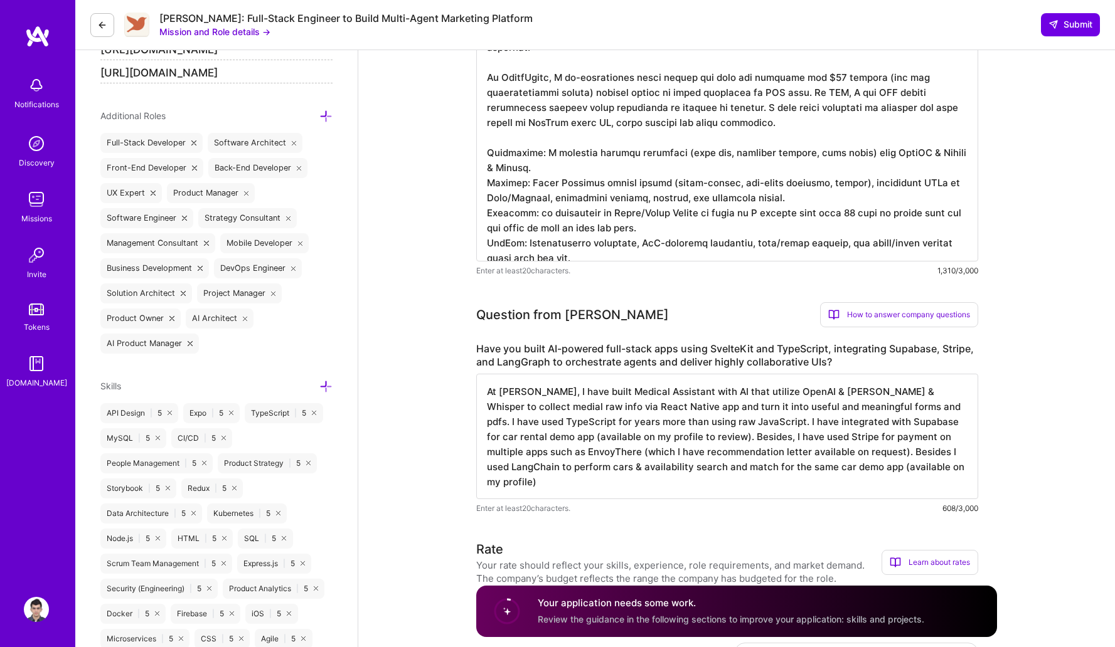
scroll to position [0, 0]
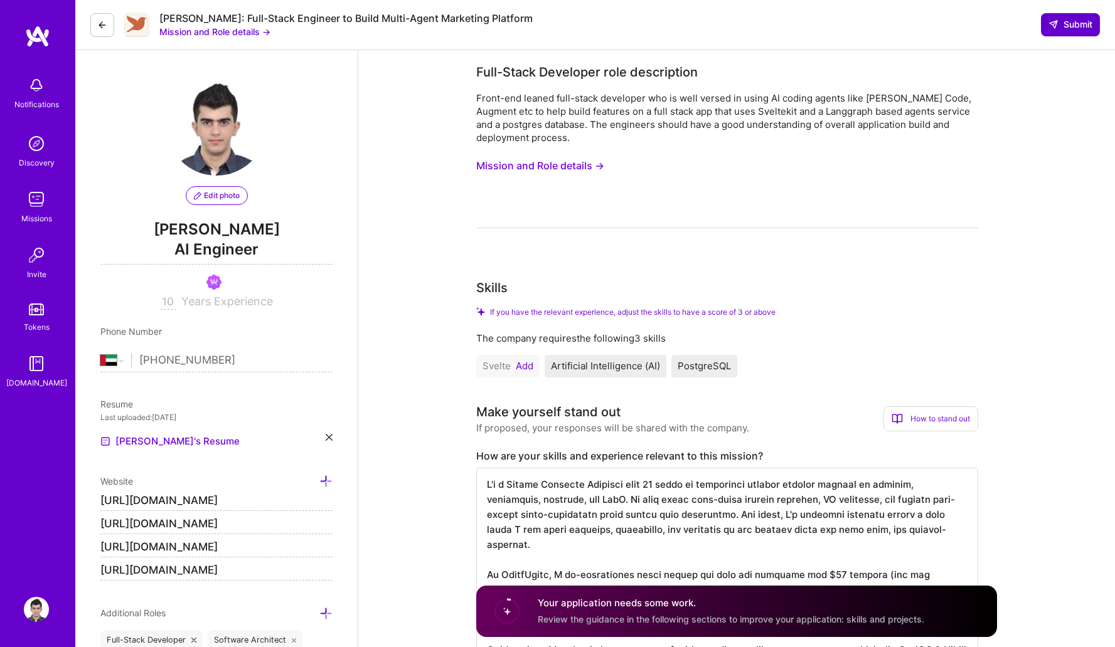
click at [1072, 21] on span "Submit" at bounding box center [1070, 24] width 44 height 13
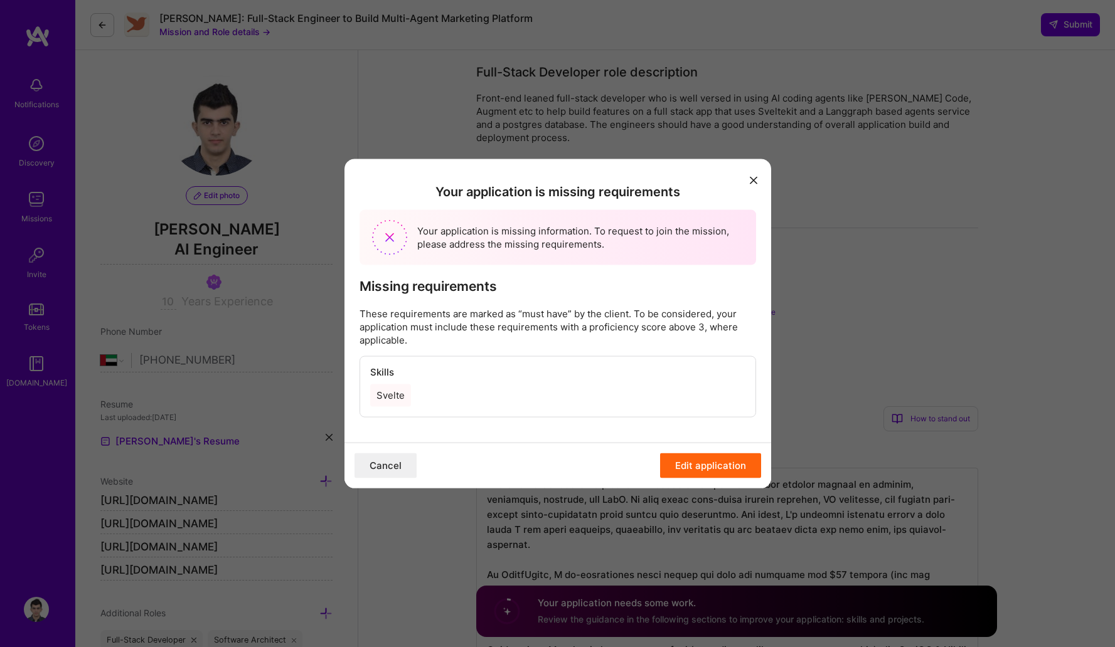
click at [741, 458] on button "Edit application" at bounding box center [710, 465] width 101 height 25
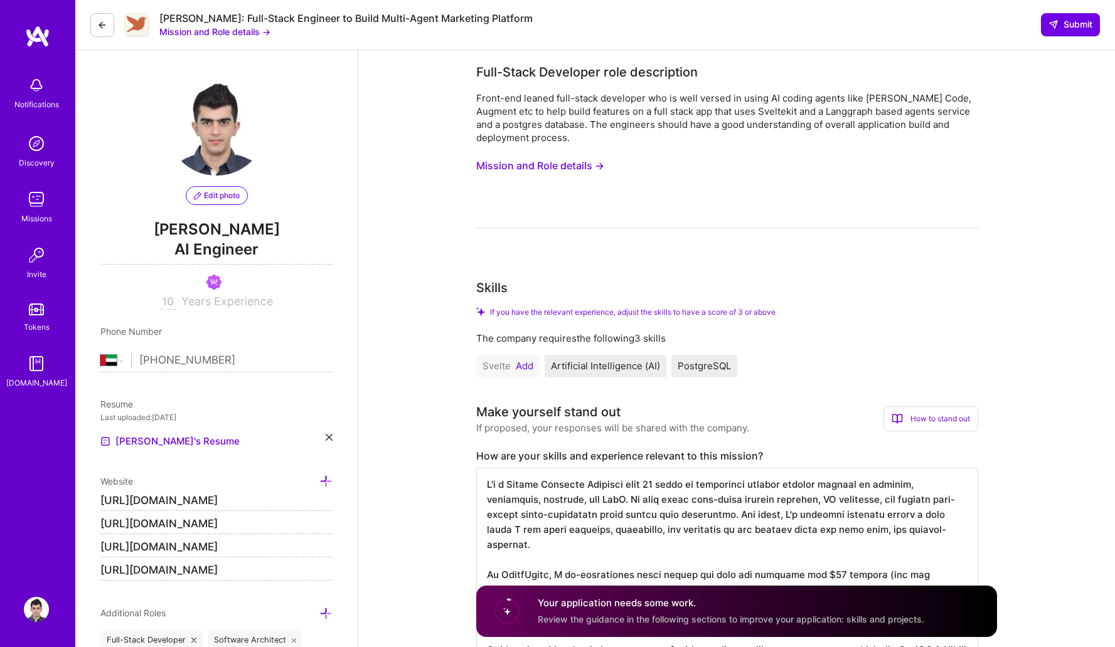
click at [522, 366] on button "Add" at bounding box center [525, 366] width 18 height 10
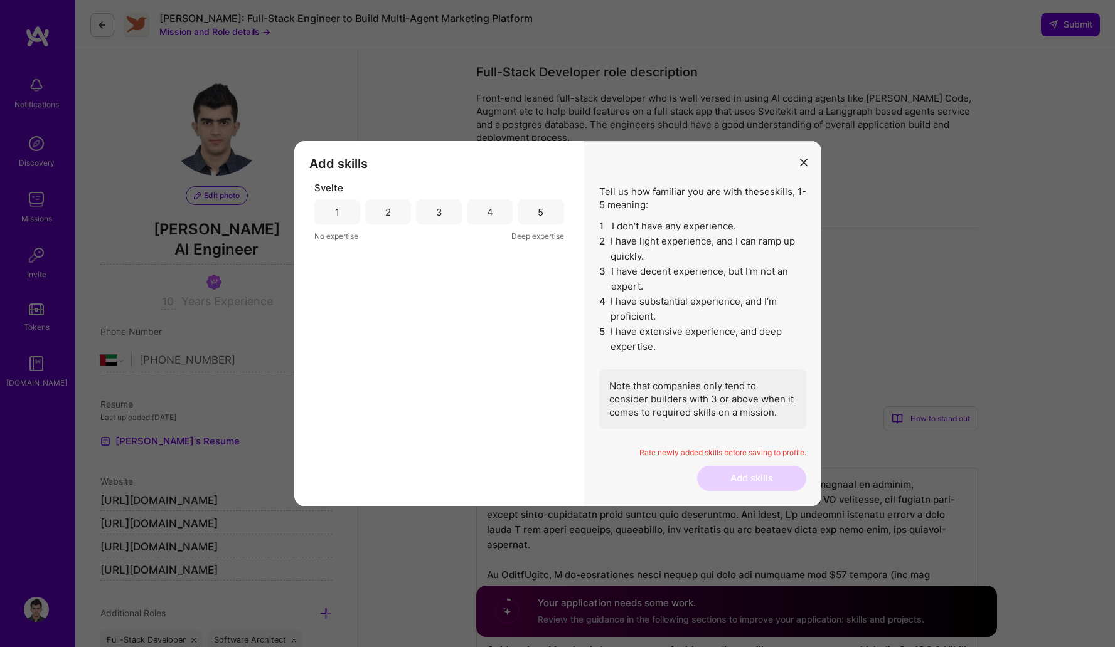
click at [337, 217] on div "1" at bounding box center [337, 212] width 4 height 13
click at [745, 478] on button "Add skills" at bounding box center [751, 478] width 109 height 25
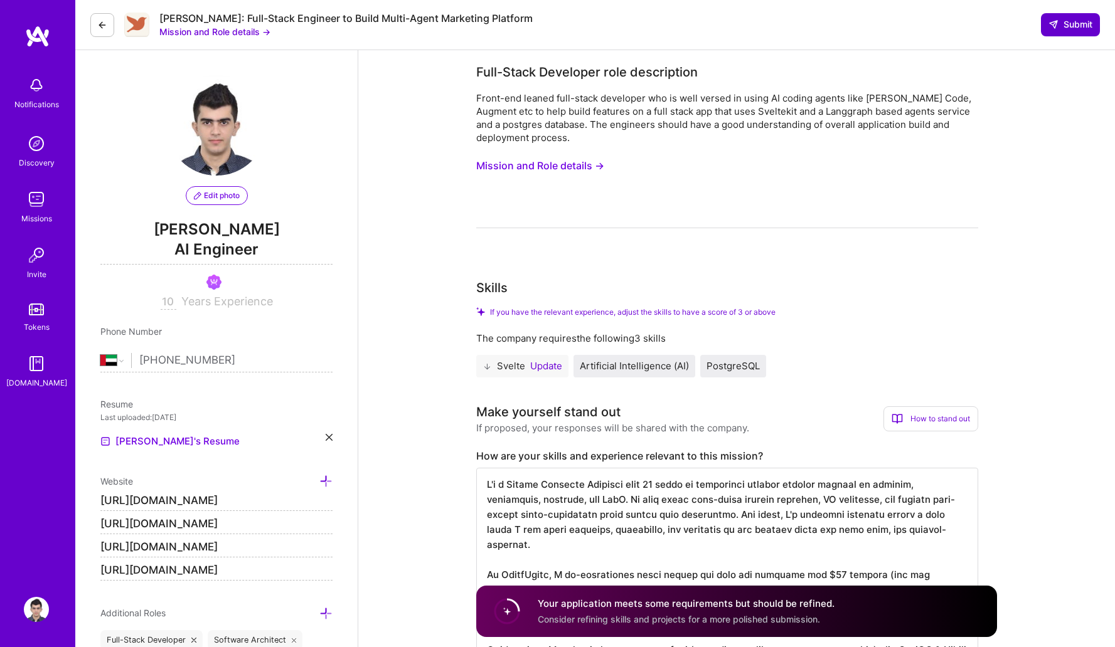
click at [1093, 22] on button "Submit" at bounding box center [1070, 24] width 59 height 23
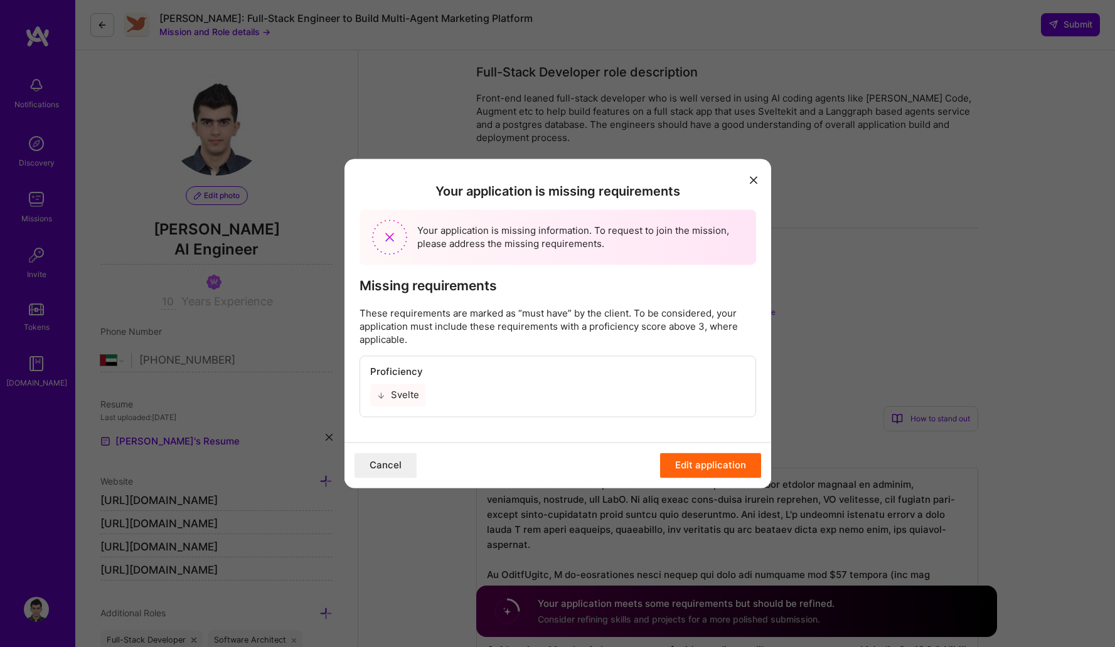
click at [968, 261] on div "Your application is missing requirements Your application is missing informatio…" at bounding box center [557, 323] width 1115 height 647
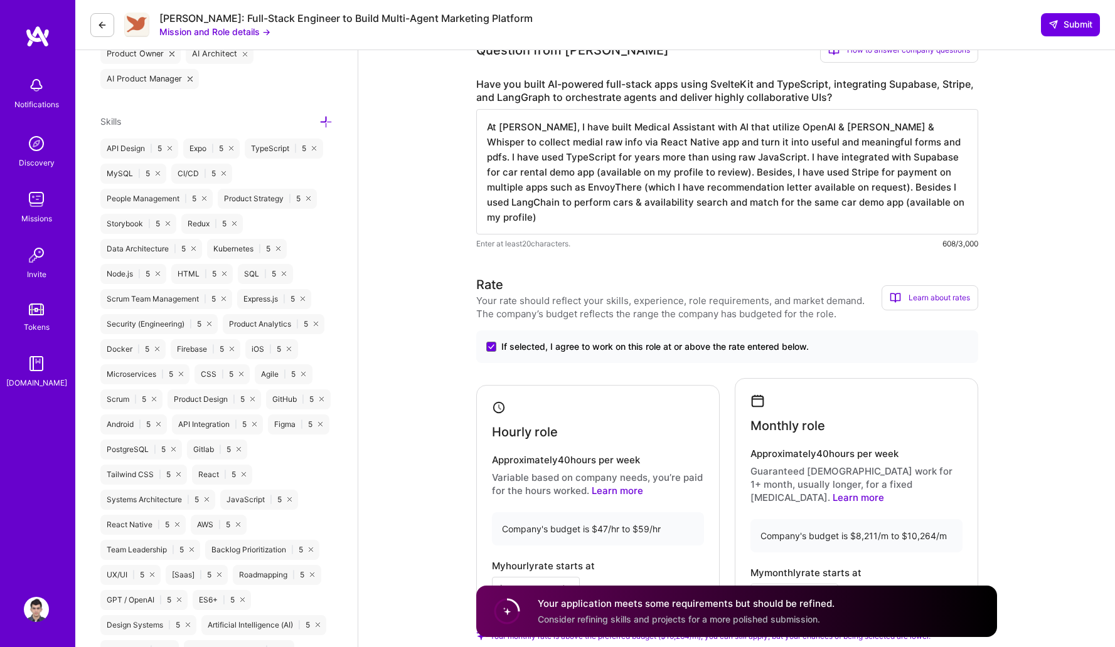
scroll to position [282, 0]
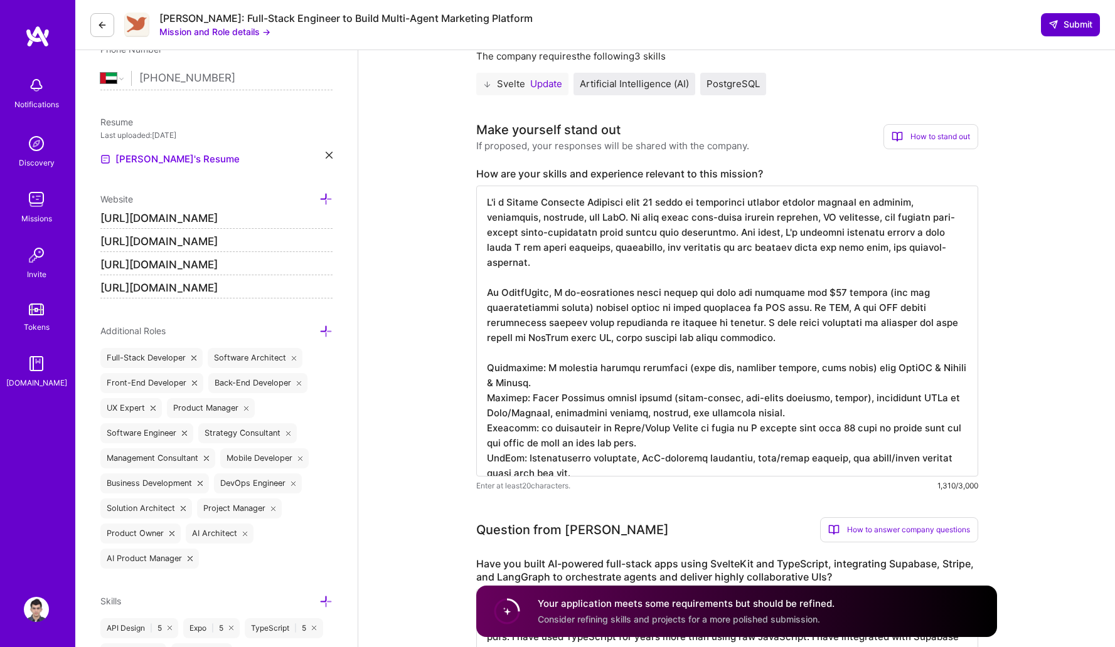
click at [1061, 29] on span "Submit" at bounding box center [1070, 24] width 44 height 13
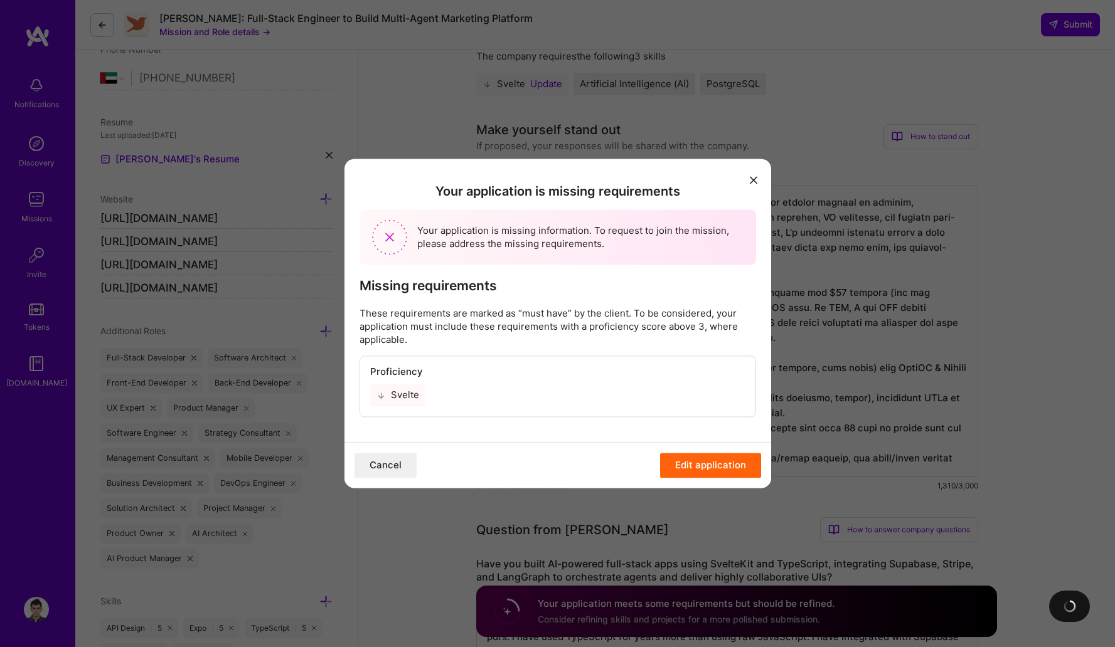
click at [752, 179] on icon "modal" at bounding box center [754, 180] width 8 height 8
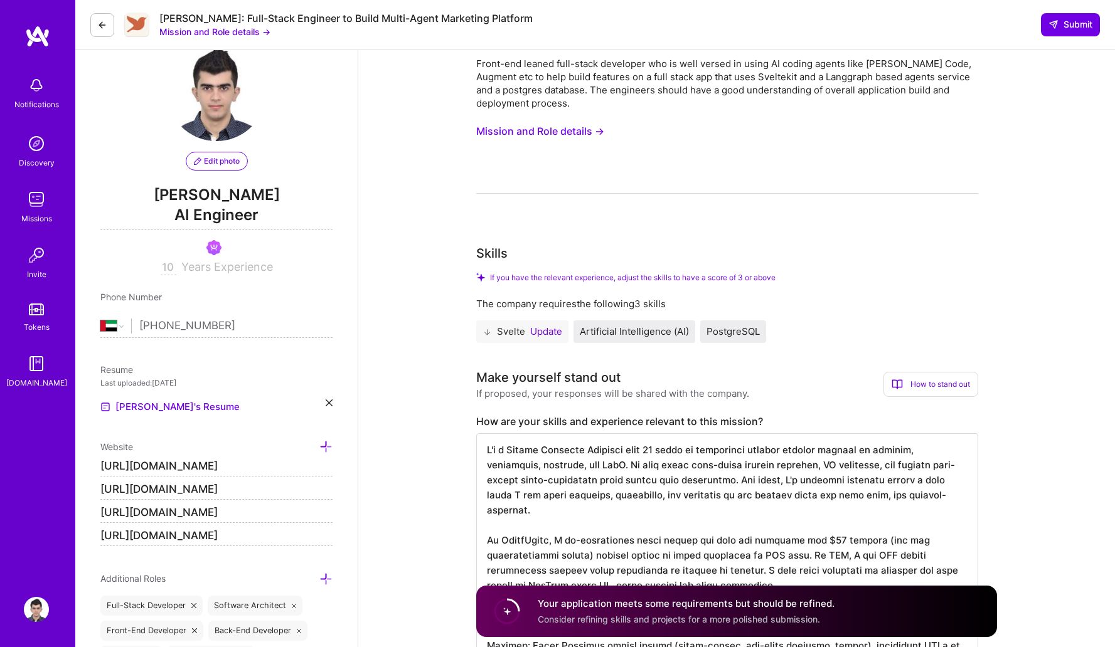
scroll to position [0, 0]
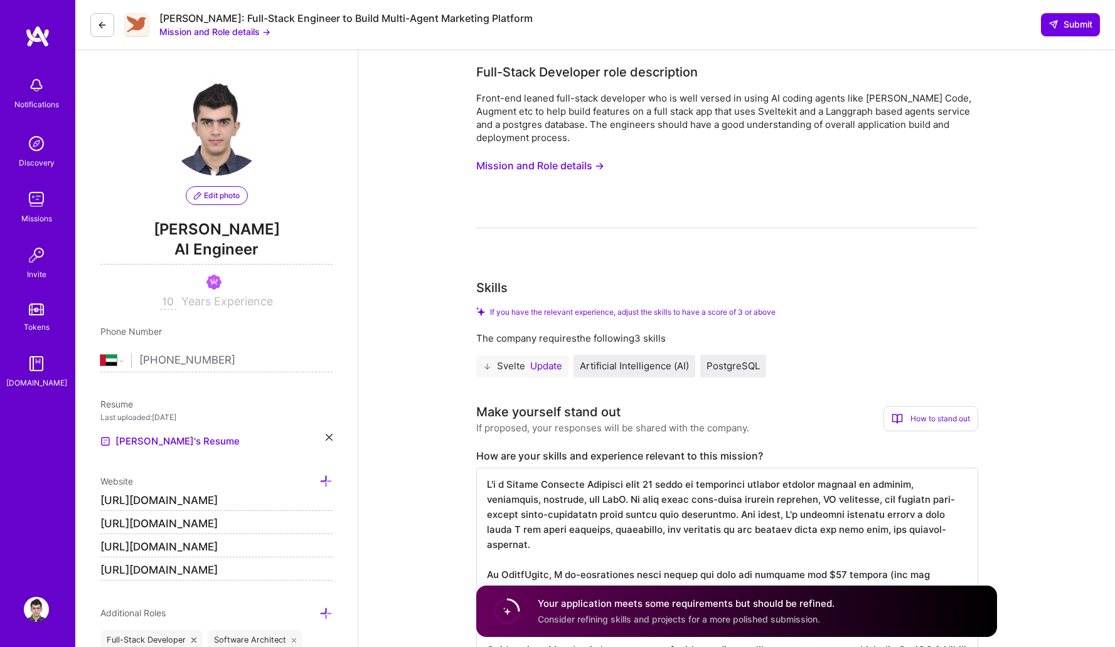
click at [543, 366] on button "Update" at bounding box center [546, 366] width 32 height 10
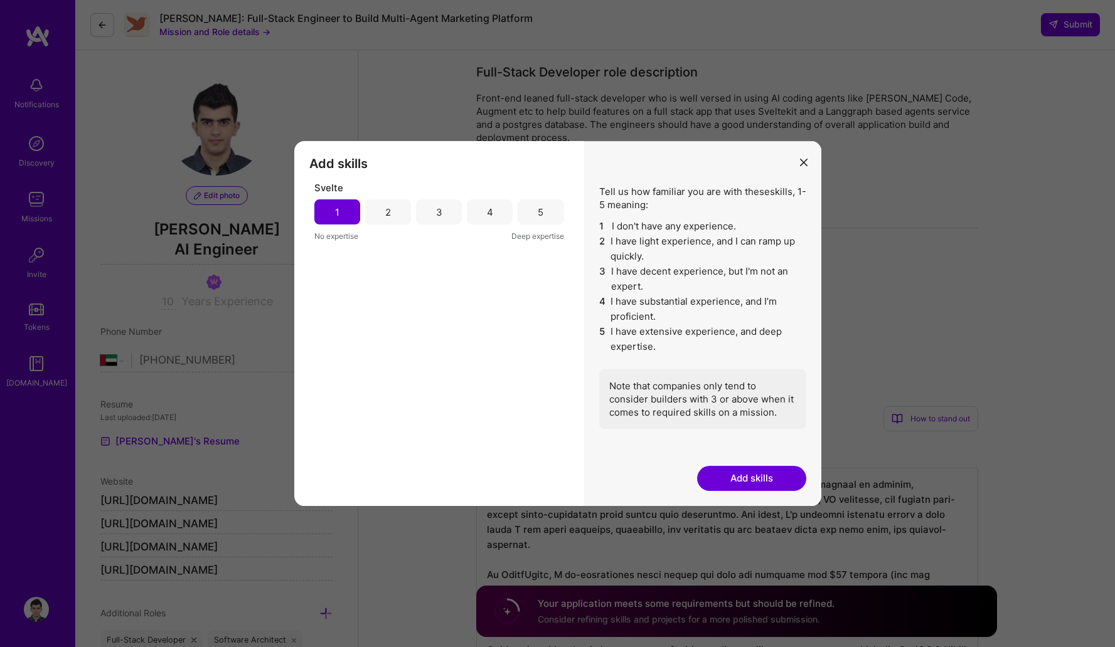
click at [438, 211] on div "3" at bounding box center [439, 212] width 6 height 13
click at [765, 482] on button "Add skills" at bounding box center [751, 478] width 109 height 25
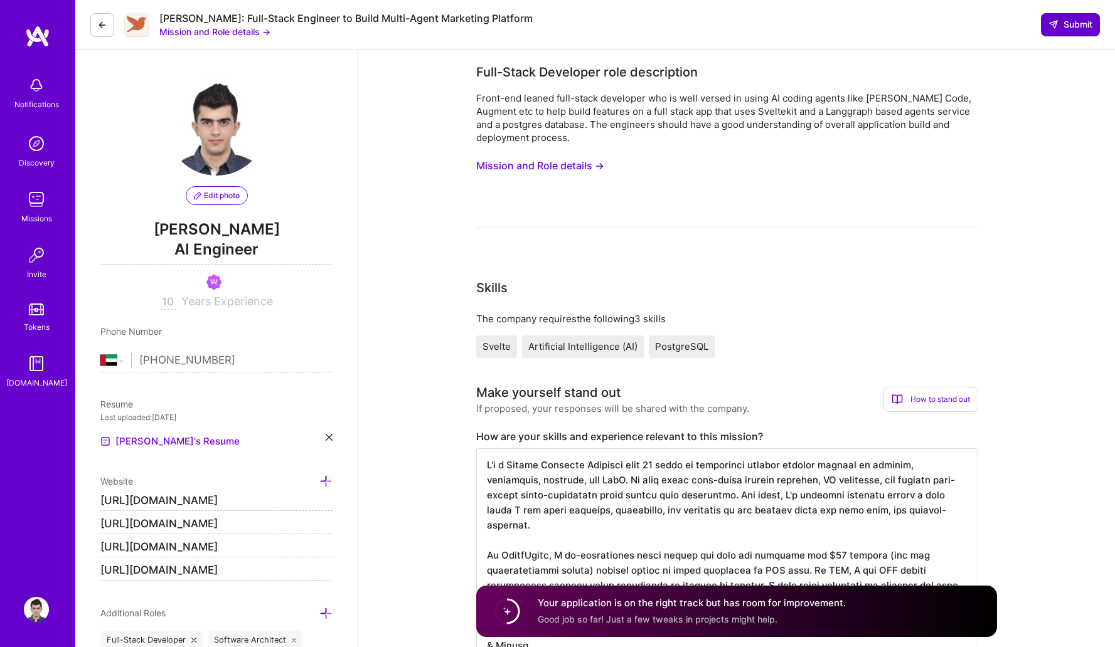
click at [1073, 25] on span "Submit" at bounding box center [1070, 24] width 44 height 13
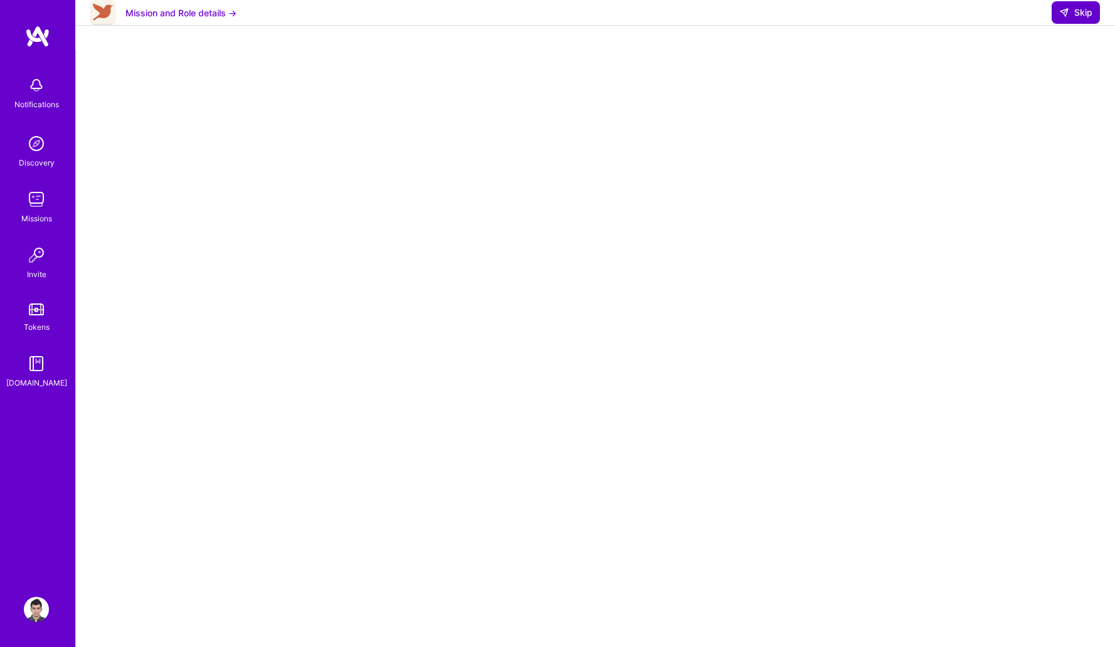
click at [1077, 19] on span "Skip" at bounding box center [1075, 12] width 33 height 13
select select "AE"
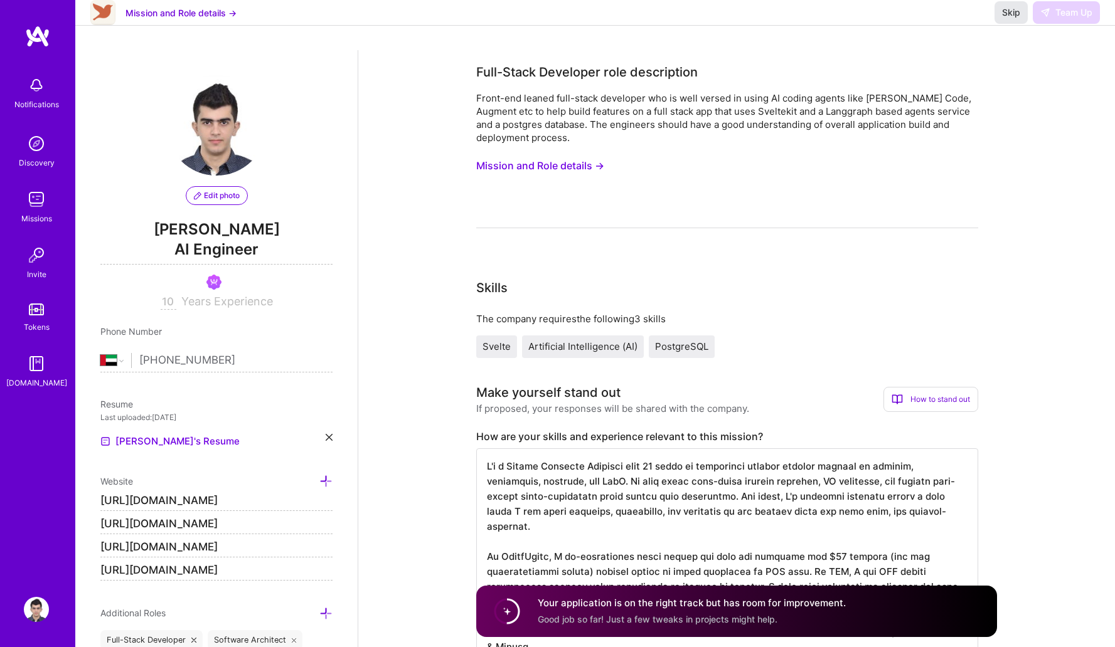
click at [1010, 19] on span "Skip" at bounding box center [1011, 12] width 18 height 13
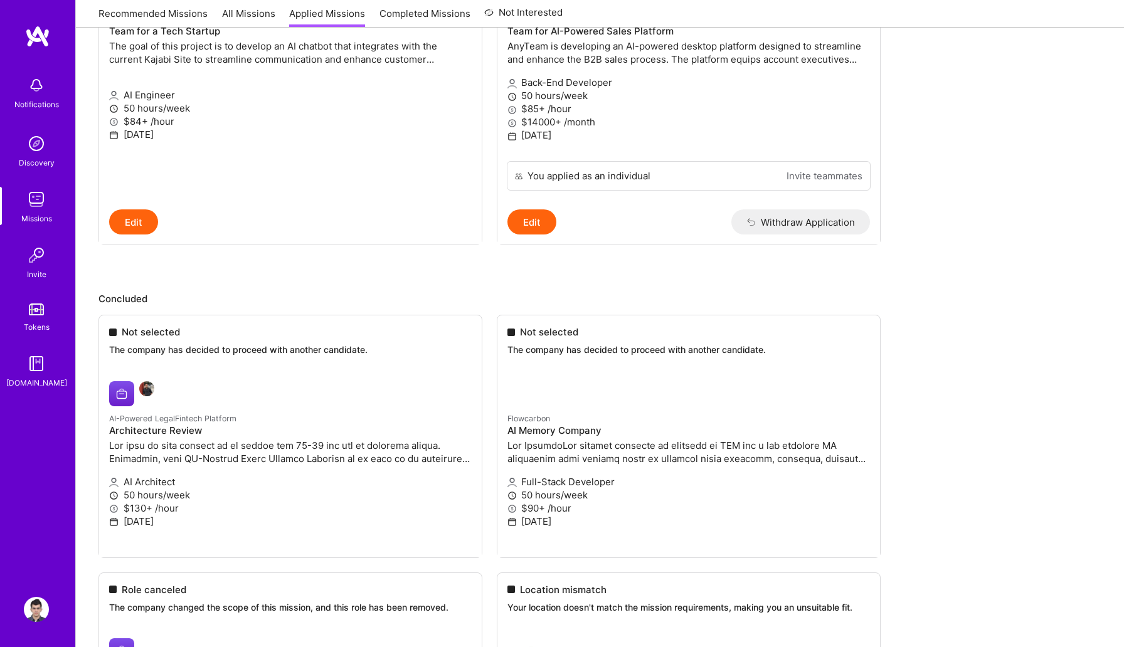
scroll to position [1366, 0]
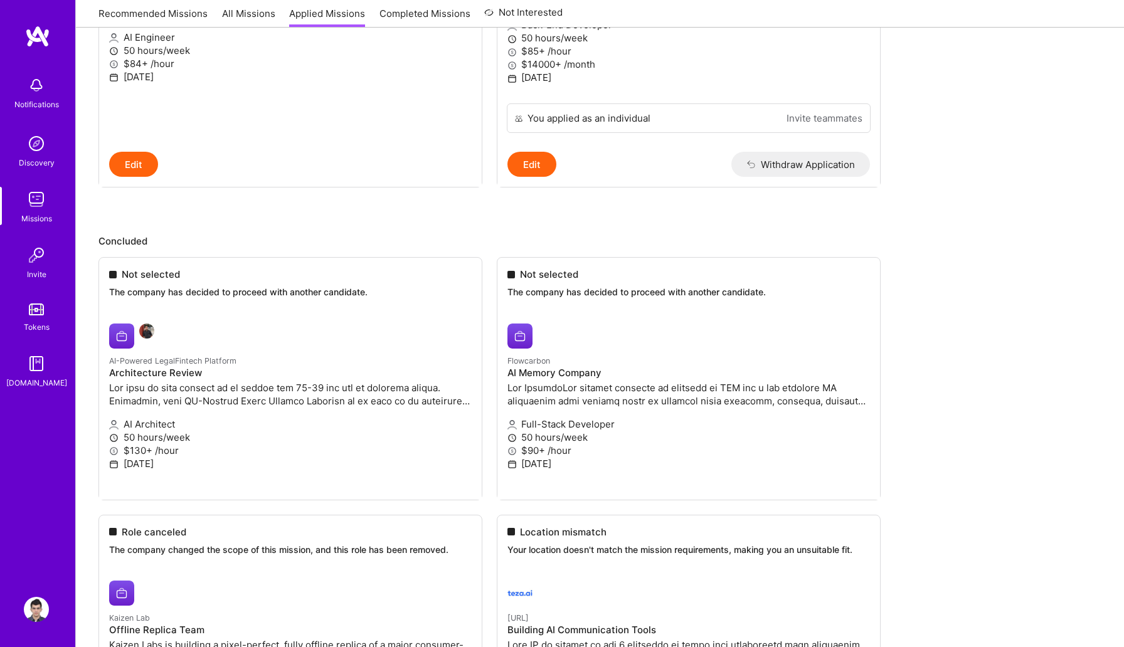
scroll to position [1182, 0]
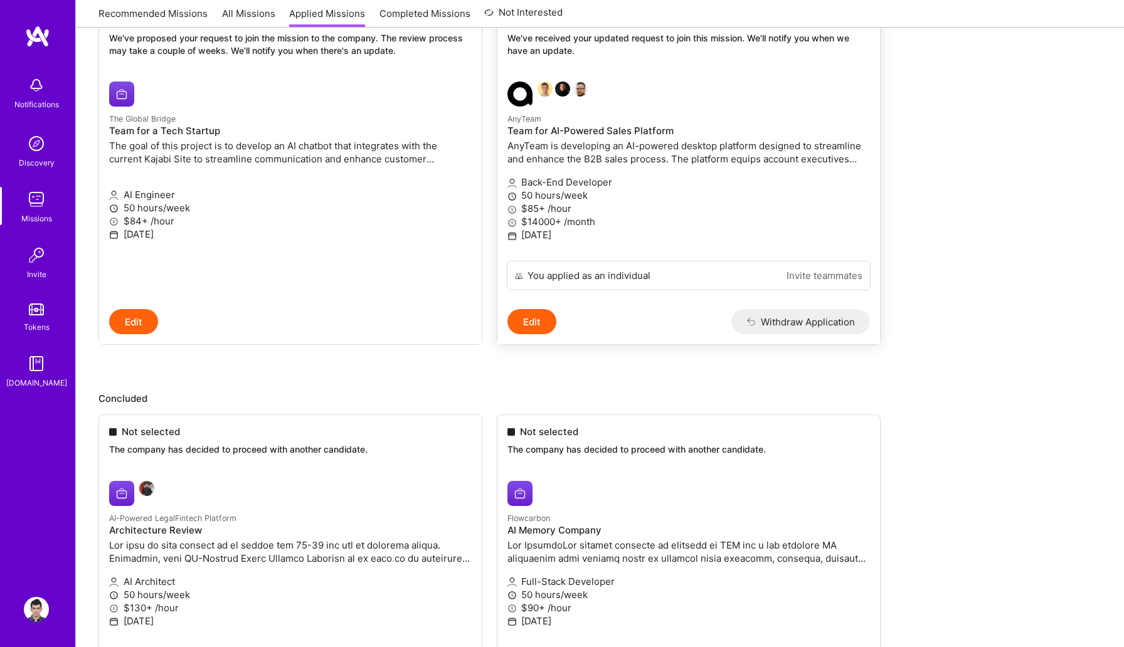
click at [628, 183] on p "Back-End Developer" at bounding box center [688, 182] width 363 height 13
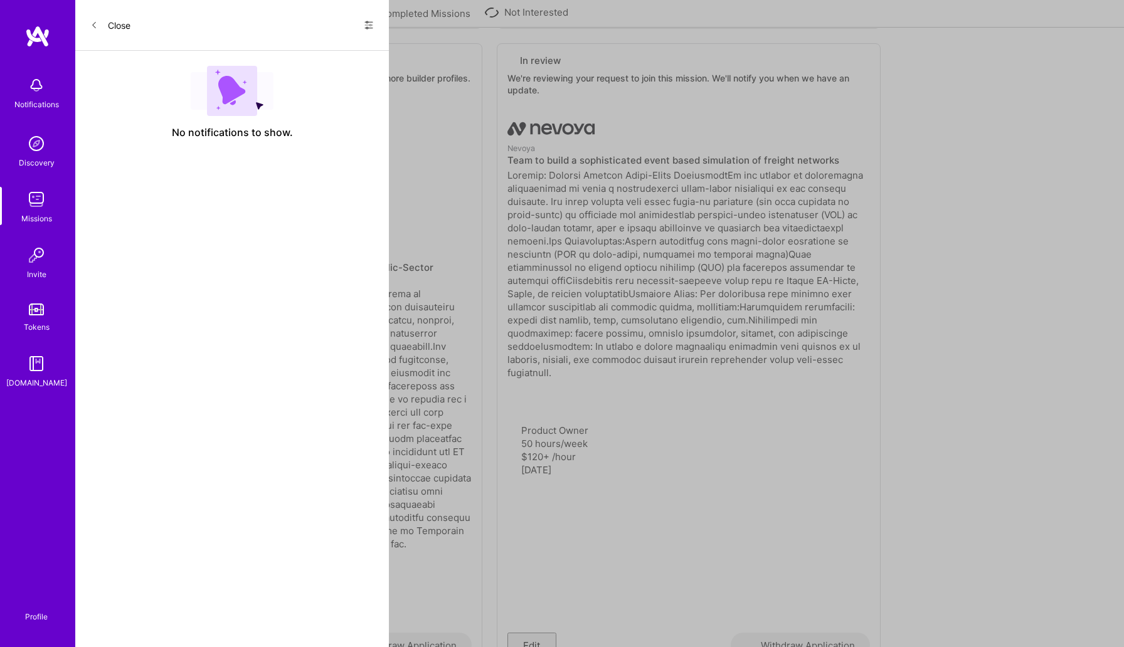
select select "AE"
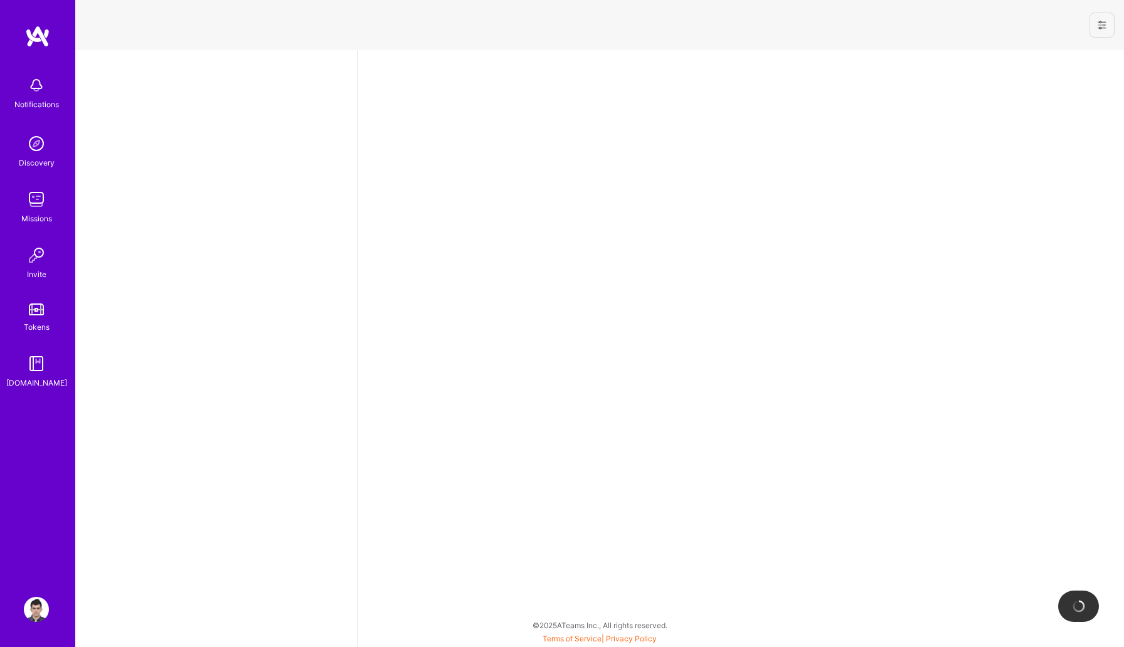
select select "AE"
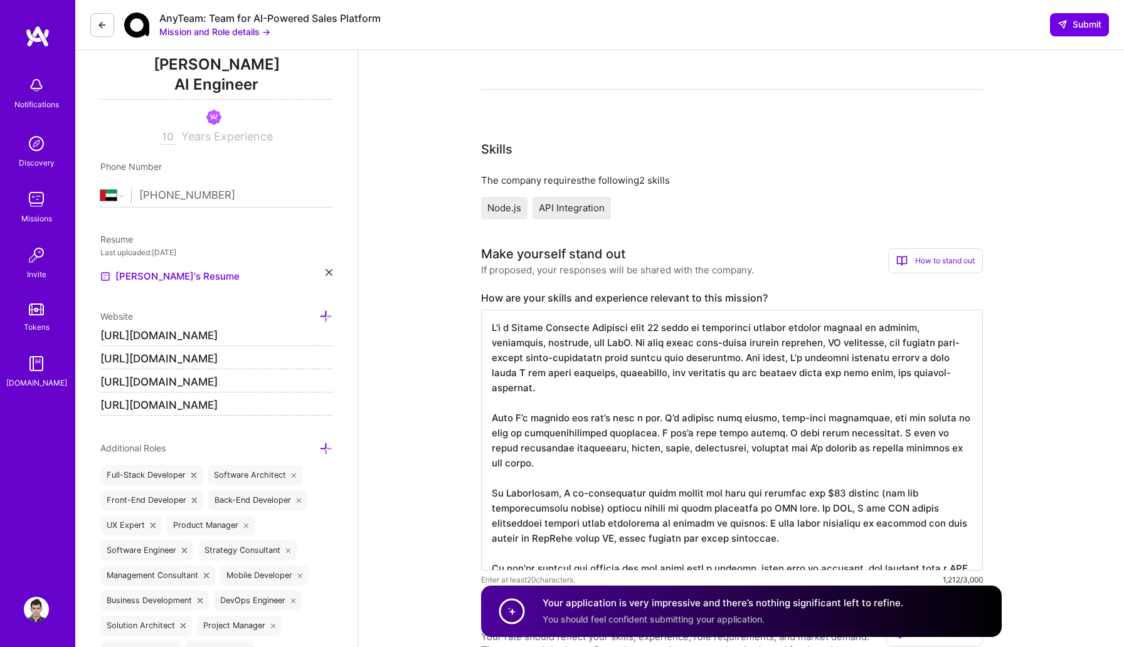
scroll to position [220, 0]
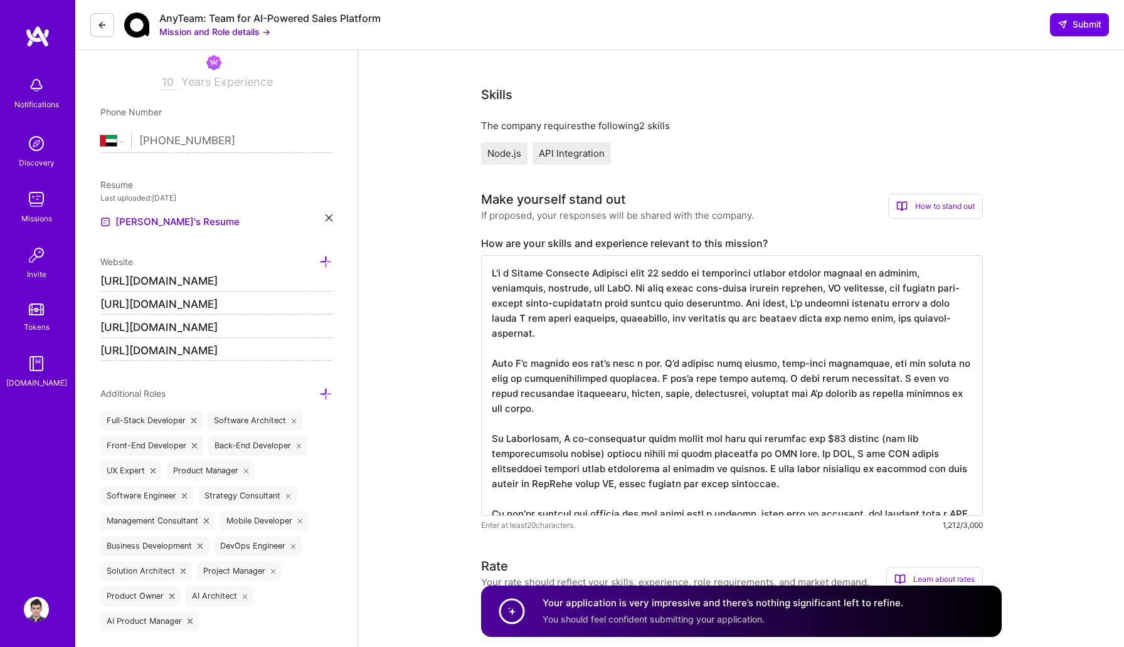
drag, startPoint x: 786, startPoint y: 455, endPoint x: 459, endPoint y: 409, distance: 330.1
click at [669, 371] on textarea at bounding box center [732, 385] width 502 height 261
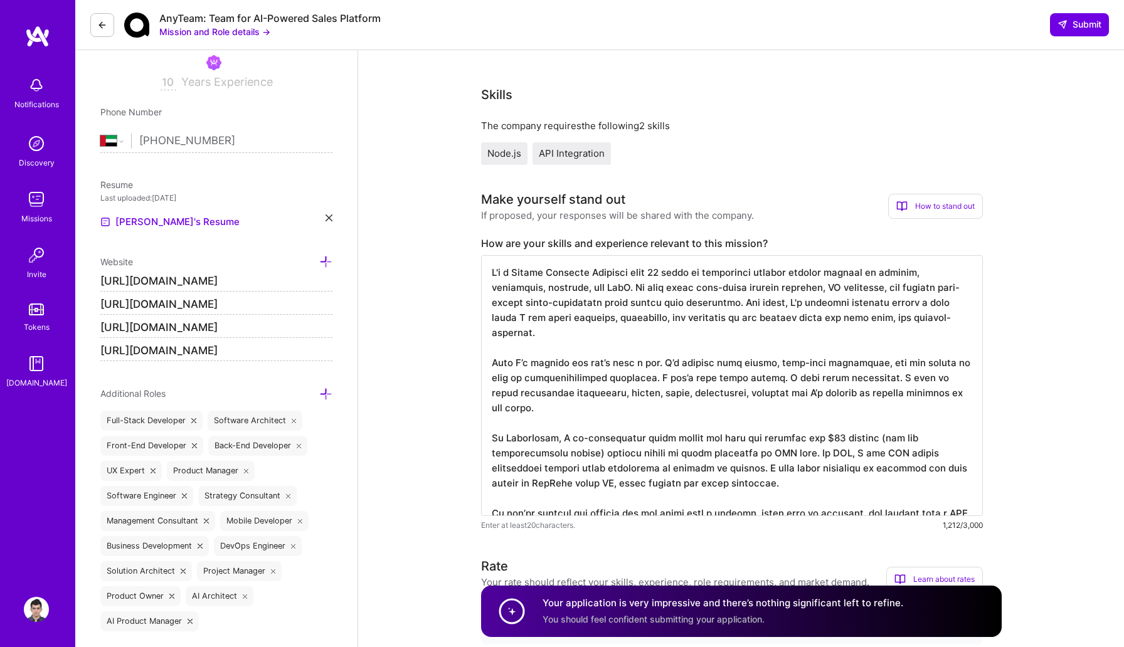
scroll to position [1, 0]
click at [624, 291] on textarea at bounding box center [732, 385] width 502 height 261
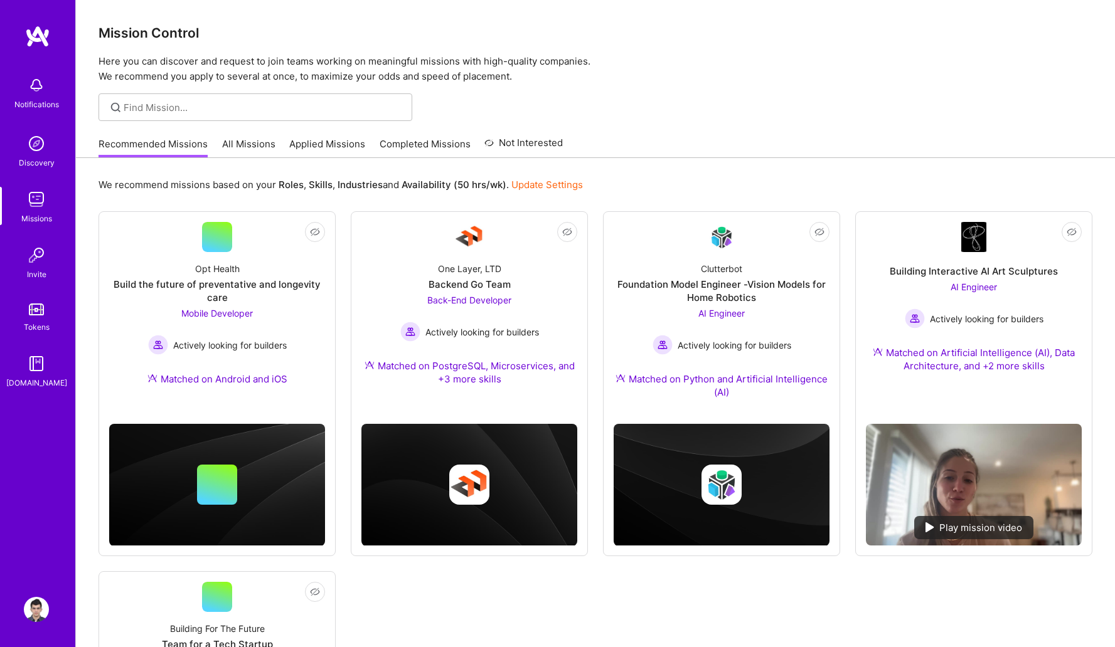
click at [299, 144] on link "Applied Missions" at bounding box center [327, 147] width 76 height 21
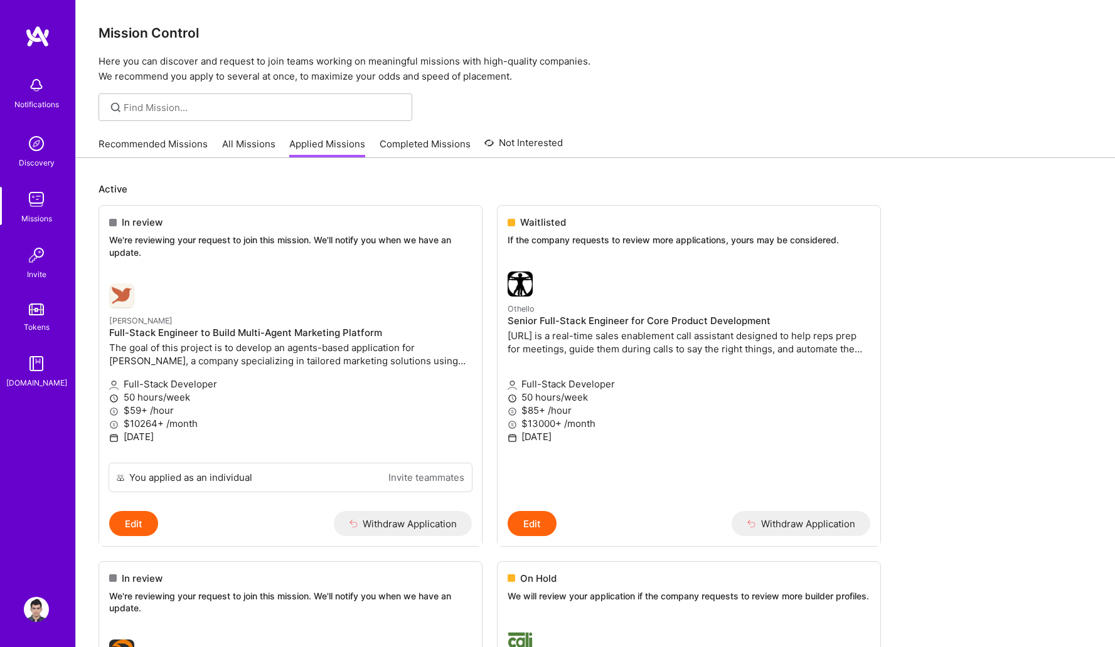
click at [33, 615] on img at bounding box center [36, 609] width 25 height 25
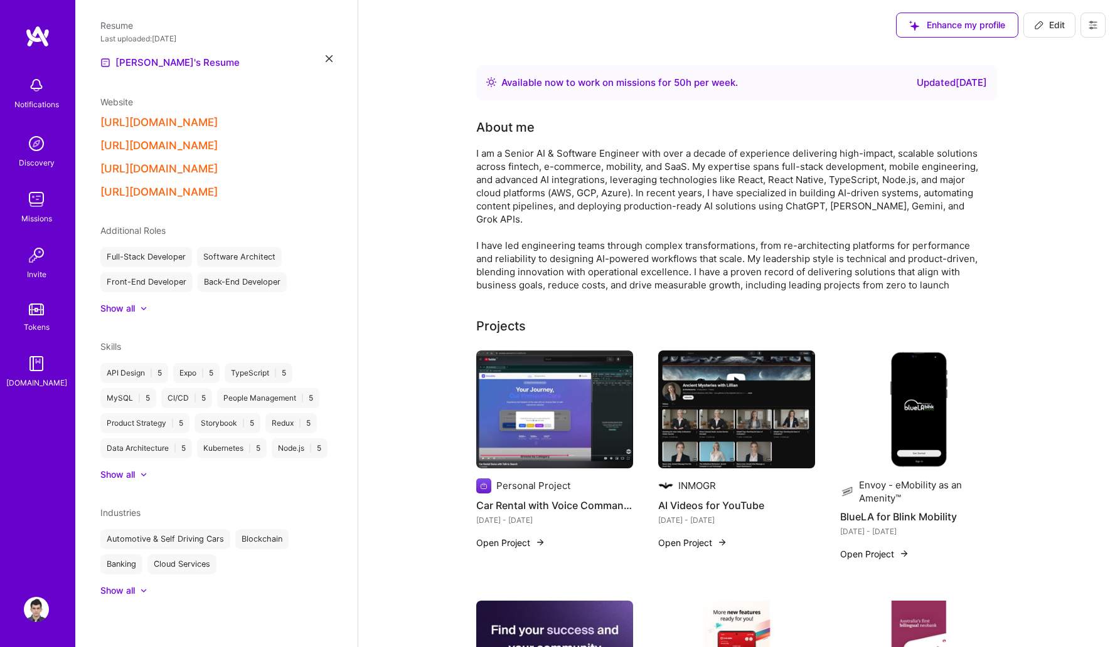
scroll to position [439, 0]
click at [119, 476] on div "Show all" at bounding box center [117, 475] width 34 height 13
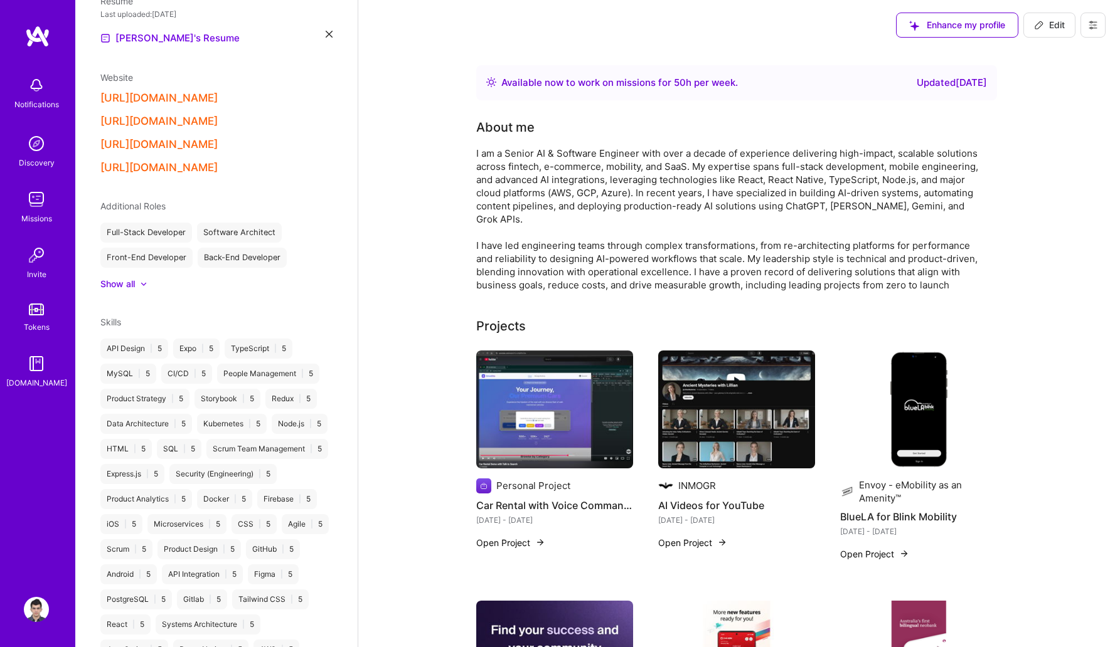
click at [1049, 24] on span "Edit" at bounding box center [1049, 25] width 31 height 13
select select "AE"
select select "Right Now"
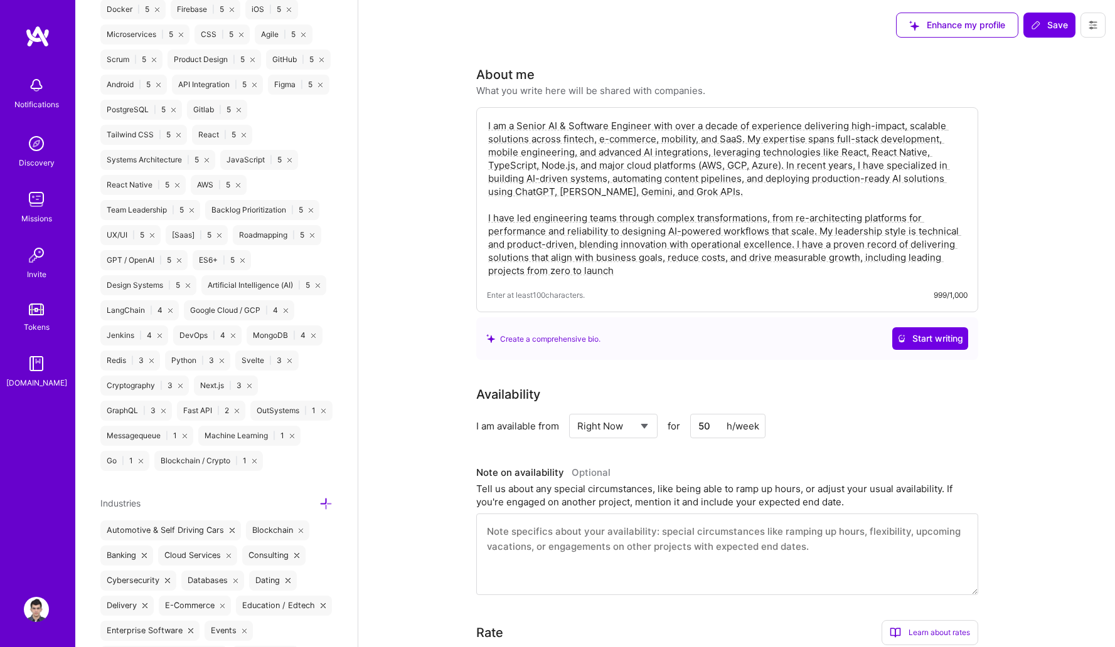
scroll to position [1634, 0]
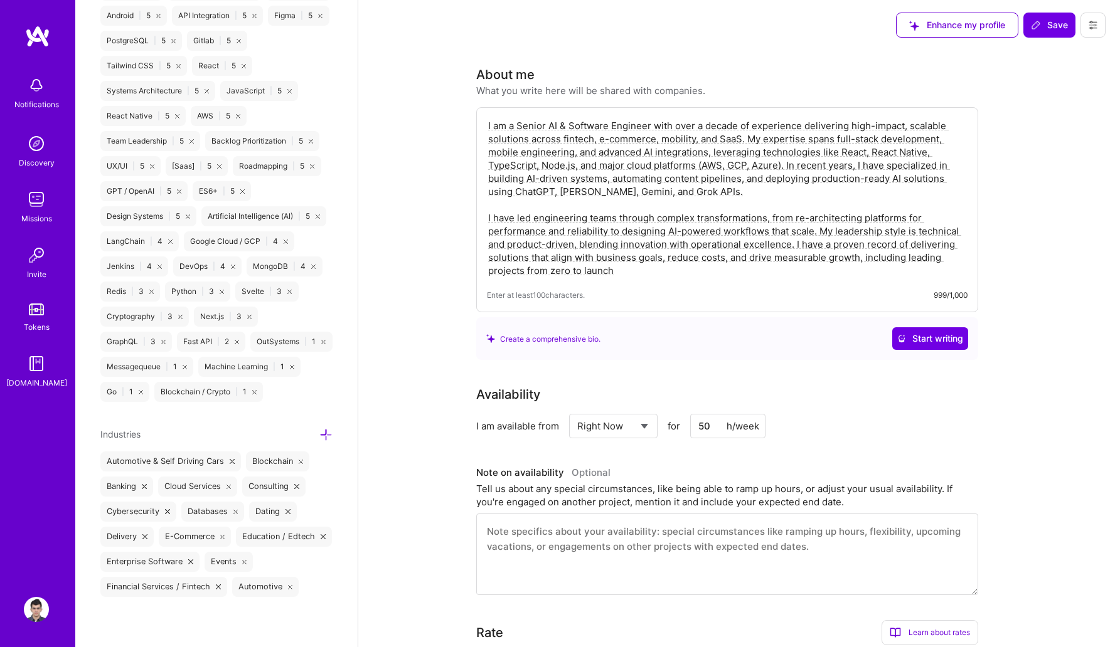
click at [235, 282] on div "Svelte | 3" at bounding box center [266, 292] width 63 height 20
click at [287, 290] on icon at bounding box center [289, 292] width 4 height 4
click at [1042, 42] on div "Enhance my profile Save" at bounding box center [1000, 25] width 228 height 50
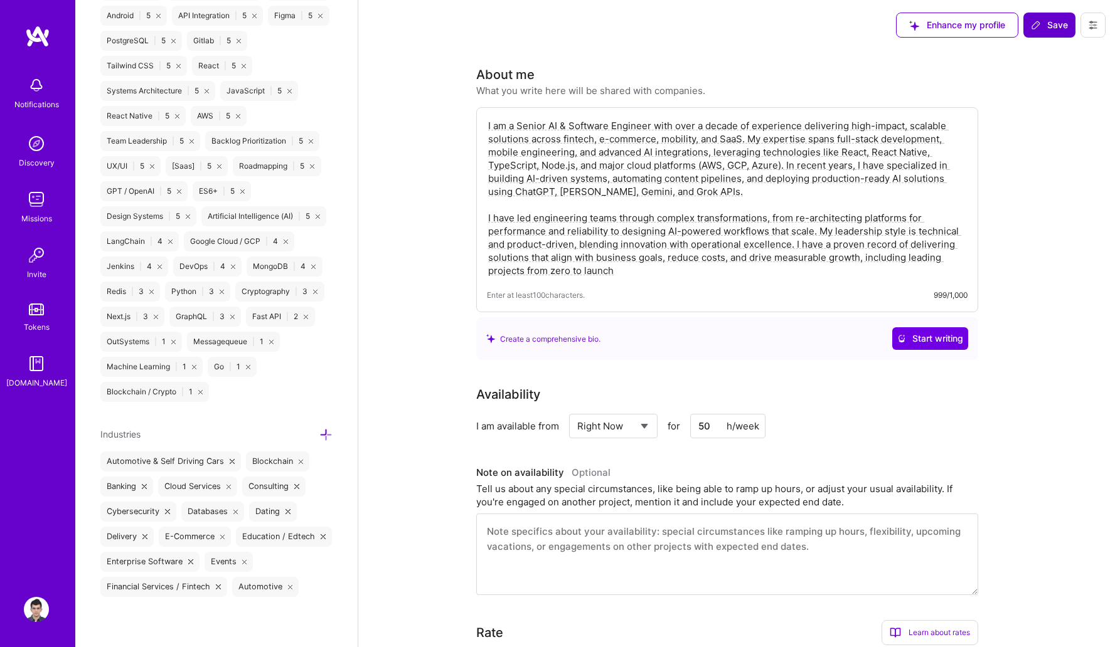
click at [1049, 29] on span "Save" at bounding box center [1049, 25] width 37 height 13
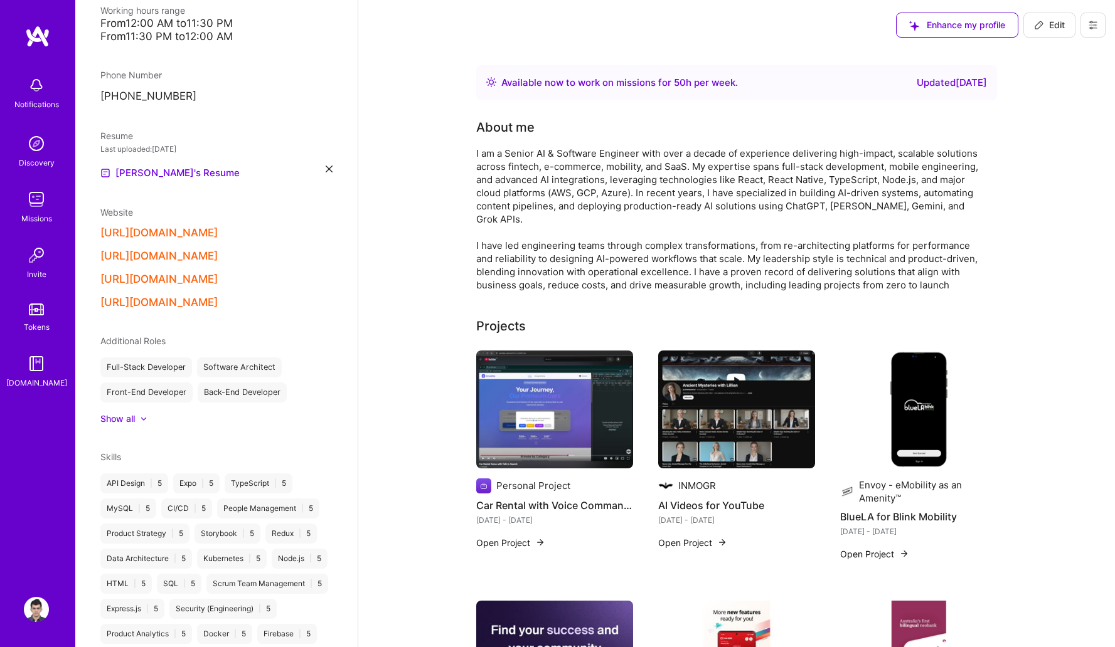
scroll to position [0, 0]
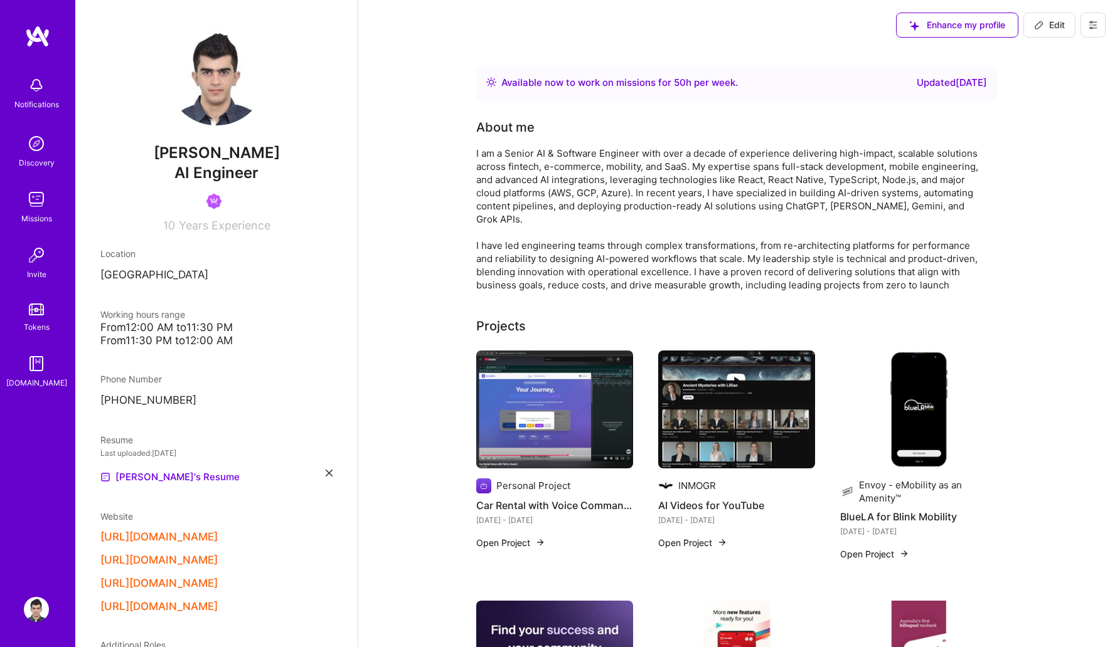
click at [22, 212] on div "Missions" at bounding box center [36, 218] width 31 height 13
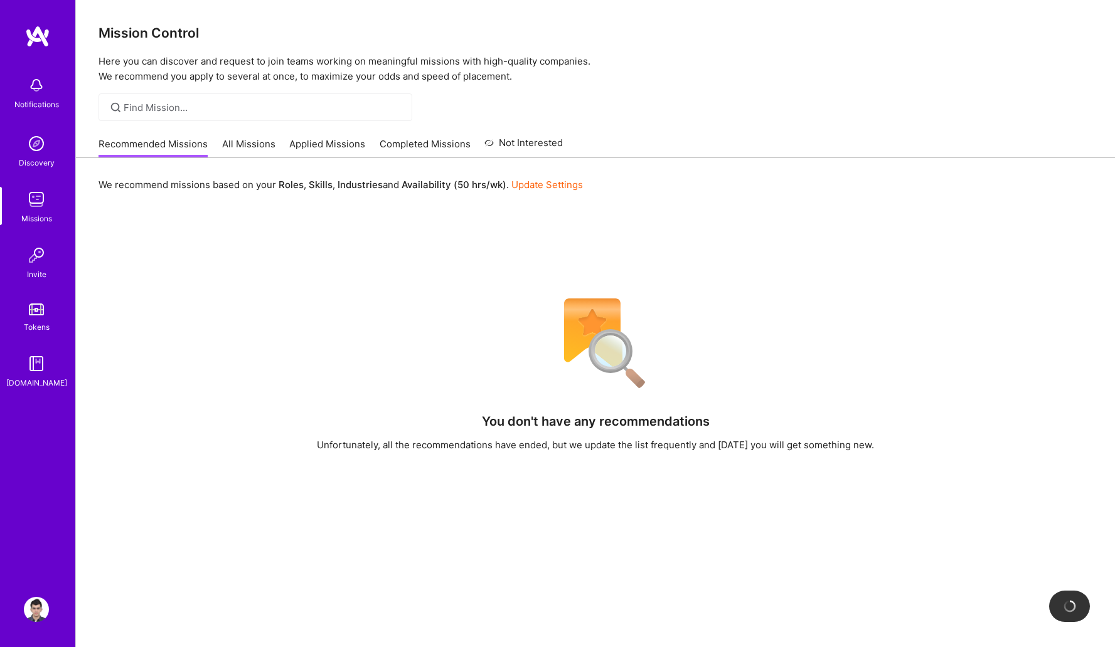
click at [313, 147] on link "Applied Missions" at bounding box center [327, 147] width 76 height 21
